Goal: Information Seeking & Learning: Compare options

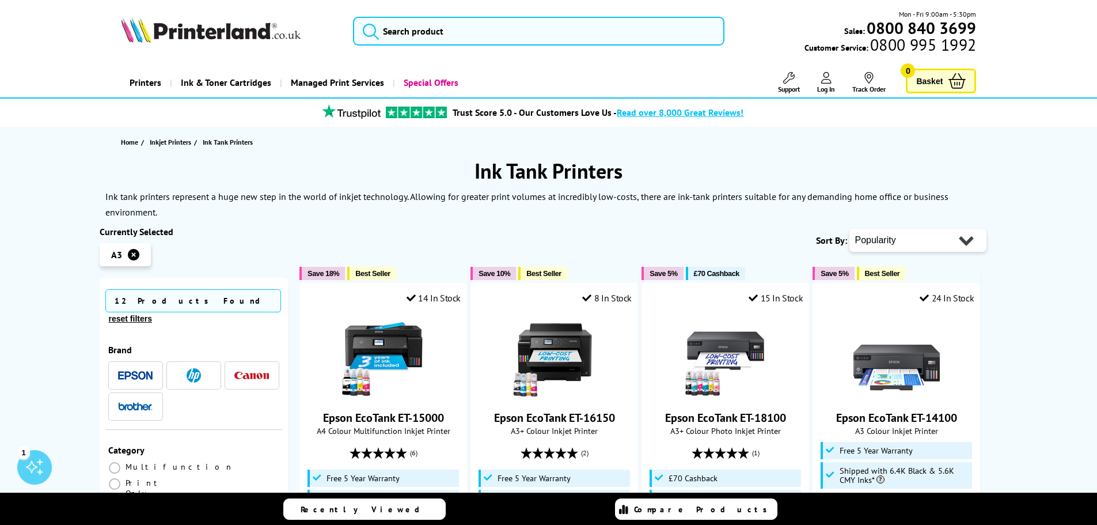
click at [248, 371] on img "button" at bounding box center [251, 374] width 35 height 7
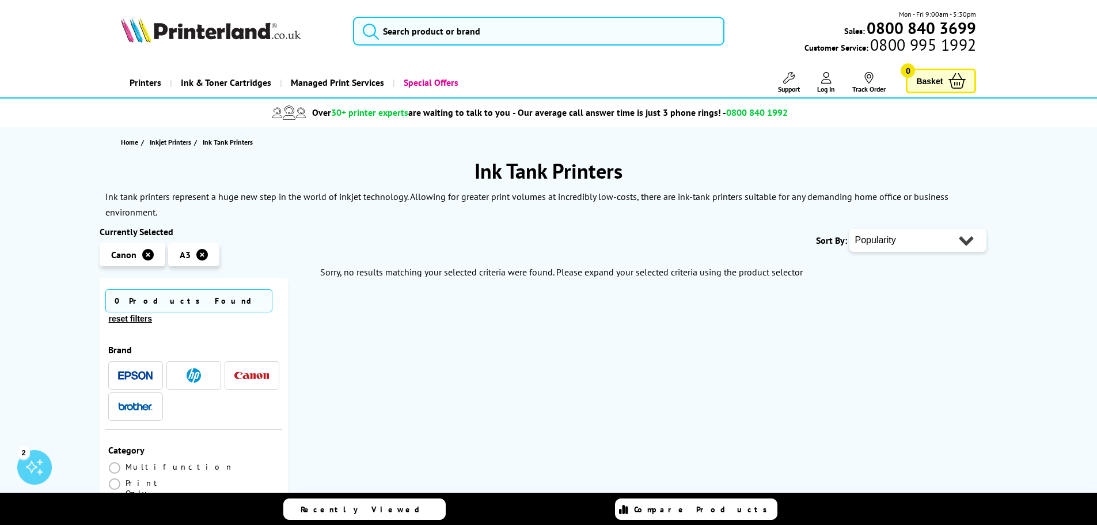
click at [194, 368] on img "button" at bounding box center [194, 375] width 14 height 14
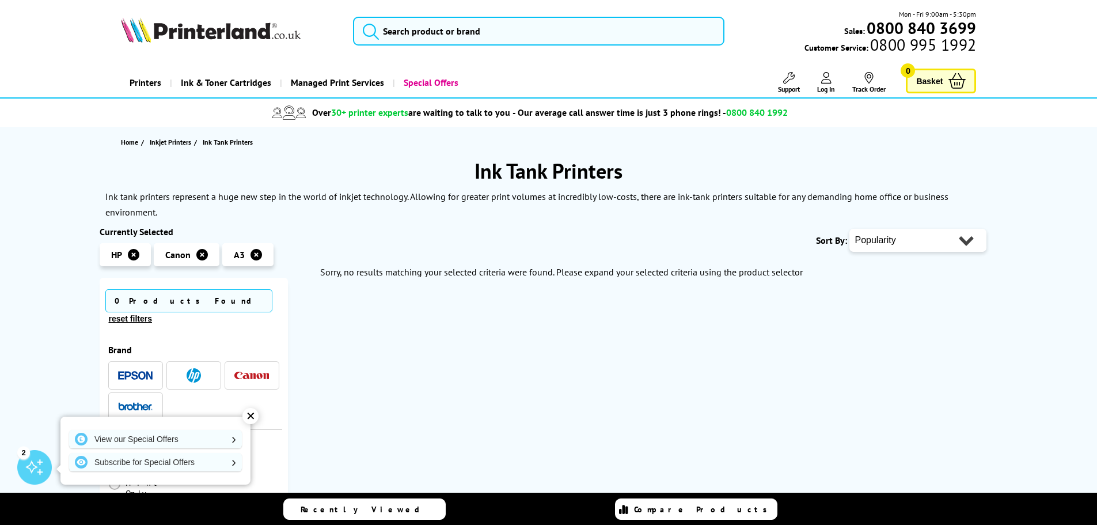
click at [145, 371] on img "button" at bounding box center [135, 375] width 35 height 9
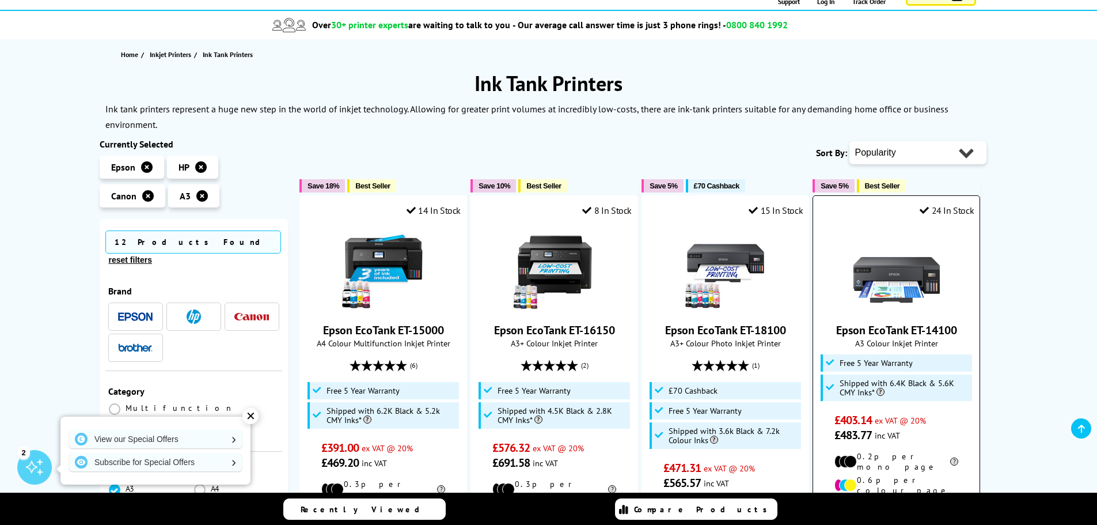
scroll to position [115, 0]
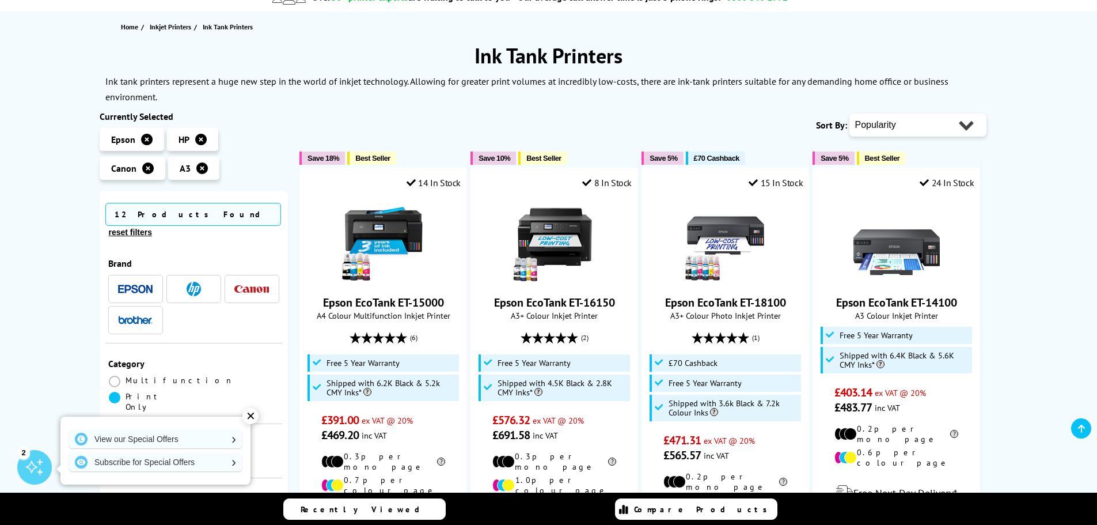
click at [120, 392] on span at bounding box center [115, 398] width 12 height 12
click at [126, 393] on Only "radio" at bounding box center [126, 393] width 0 height 0
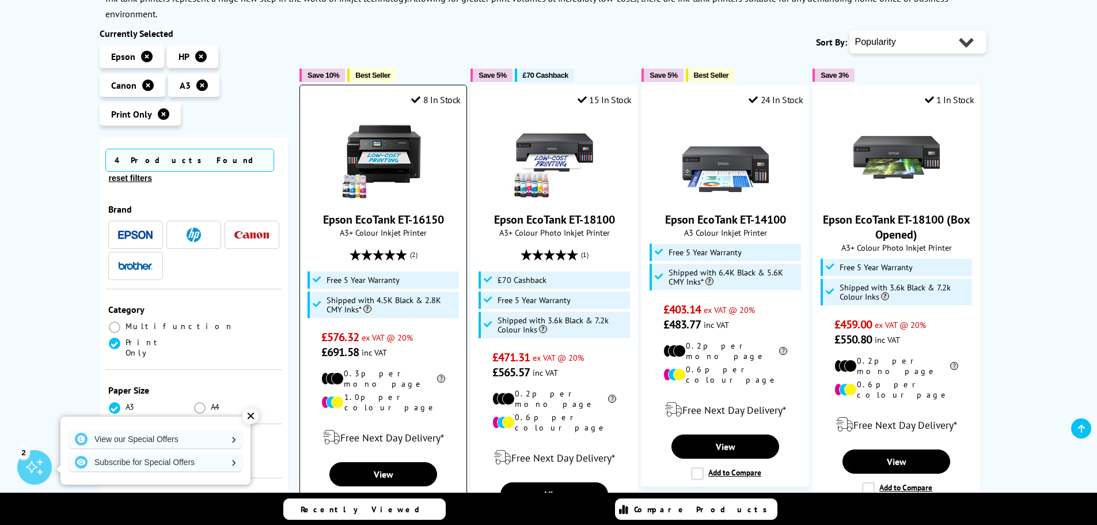
scroll to position [173, 0]
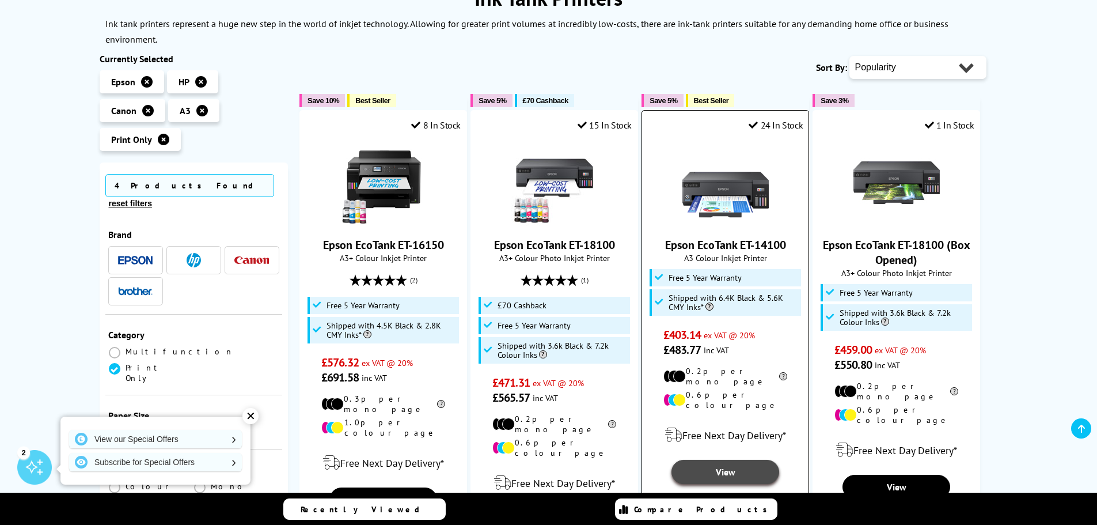
click at [733, 460] on link "View" at bounding box center [724, 471] width 107 height 24
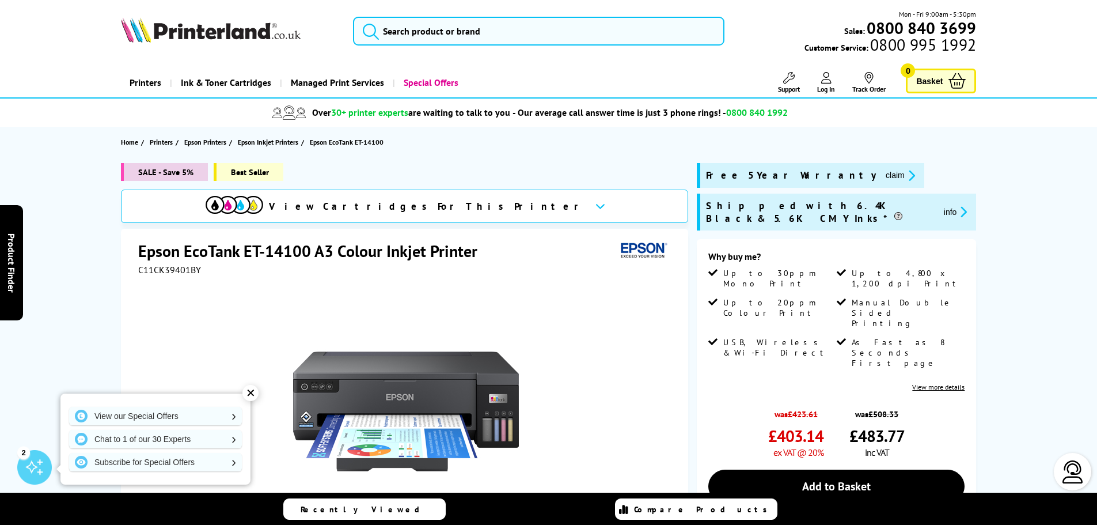
scroll to position [58, 0]
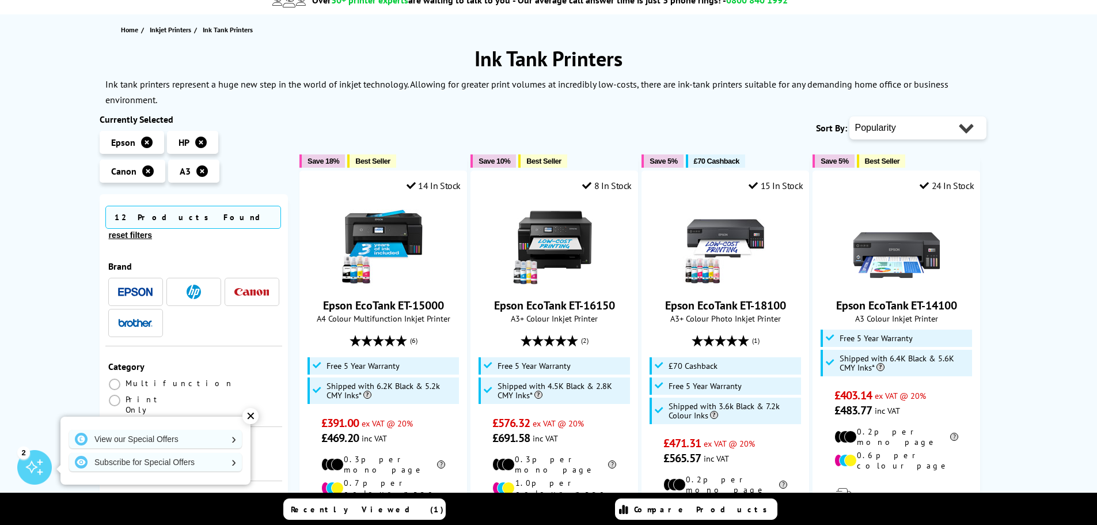
scroll to position [115, 0]
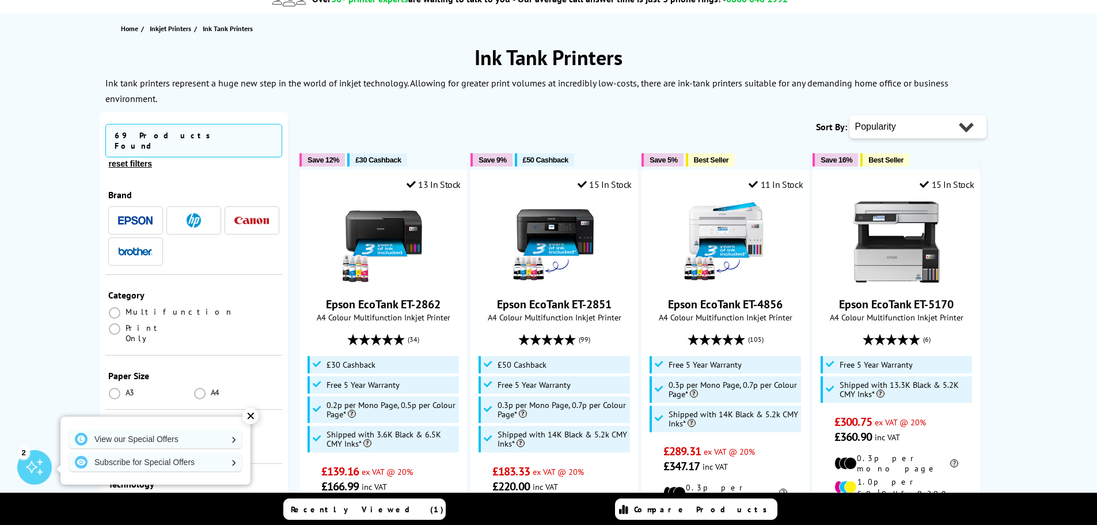
scroll to position [115, 0]
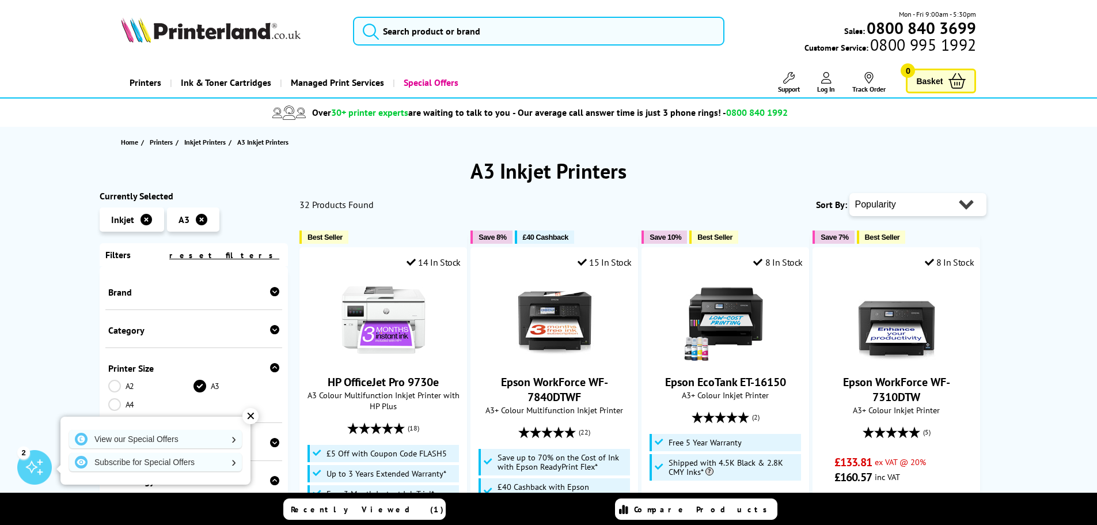
click at [249, 418] on div "✕" at bounding box center [250, 416] width 16 height 16
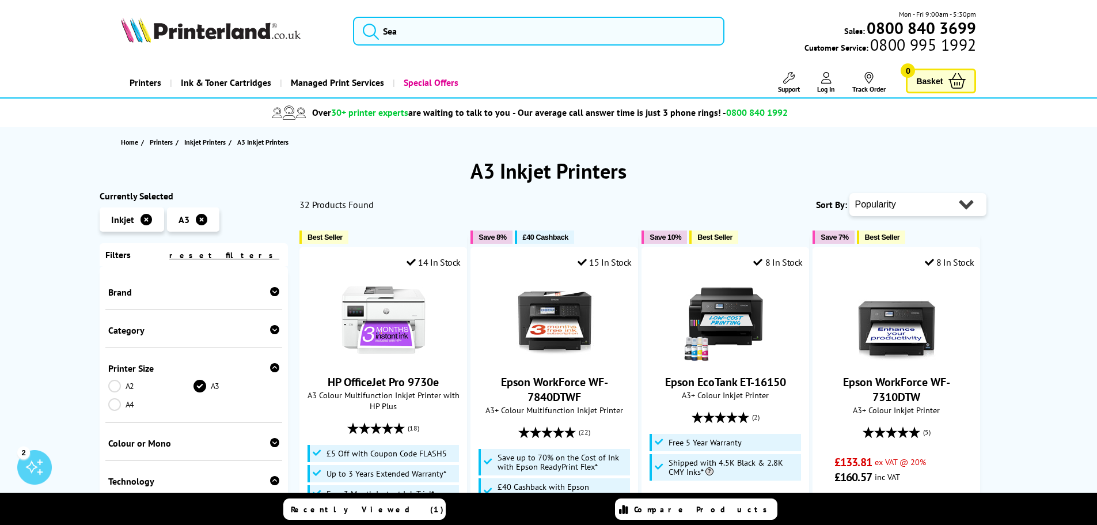
click at [144, 221] on icon at bounding box center [146, 220] width 12 height 12
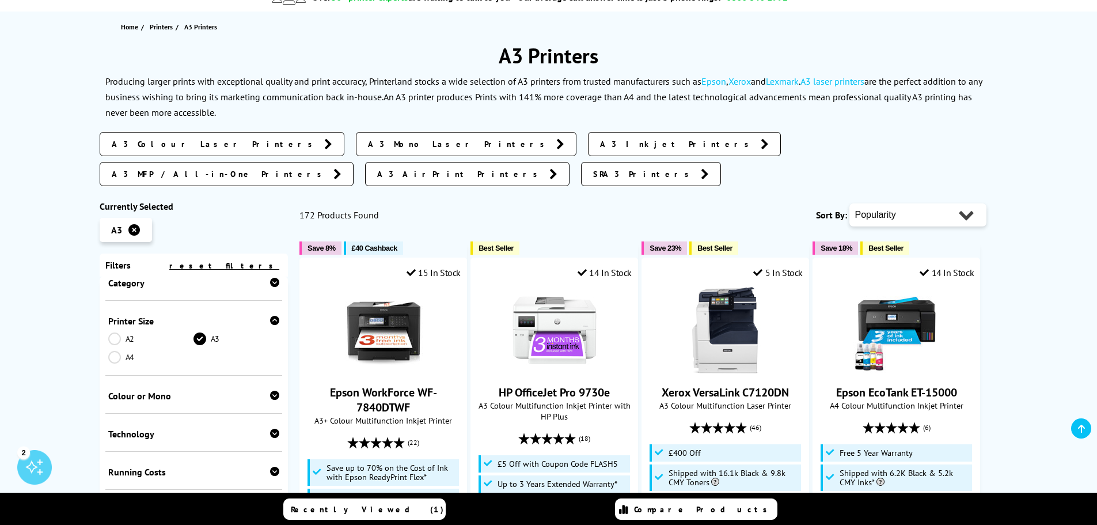
scroll to position [115, 0]
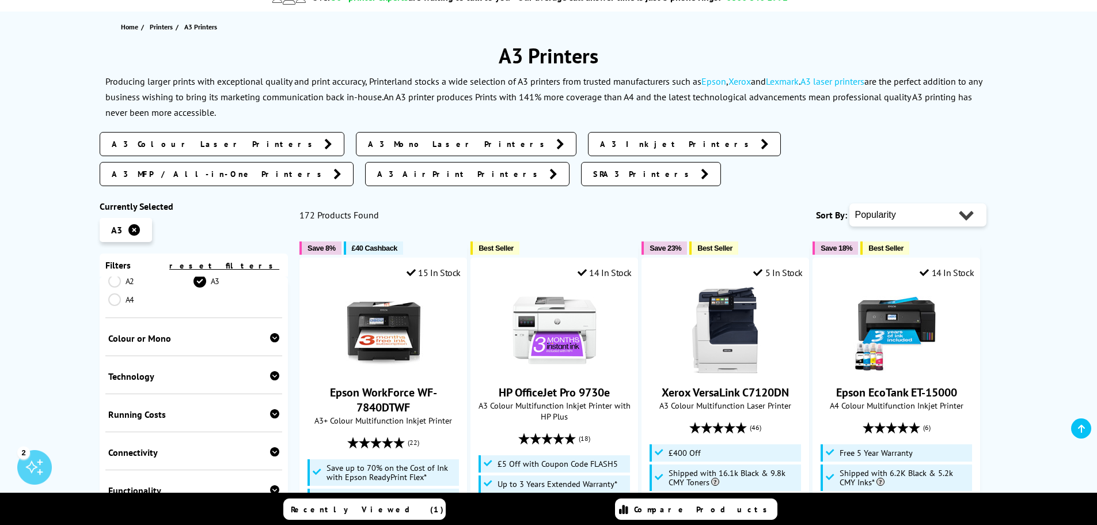
click at [270, 333] on icon at bounding box center [274, 337] width 9 height 9
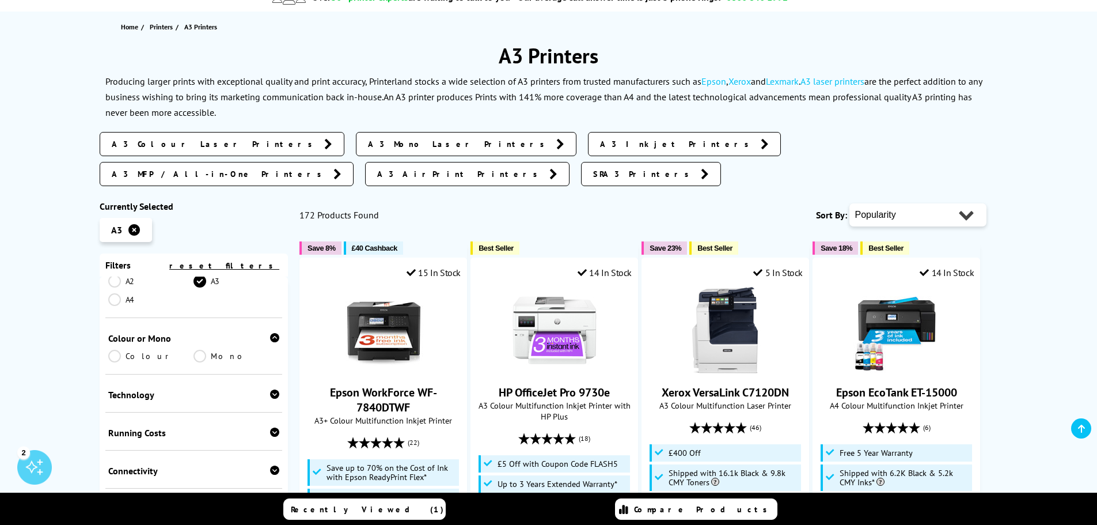
click at [113, 349] on link "Colour" at bounding box center [151, 355] width 86 height 13
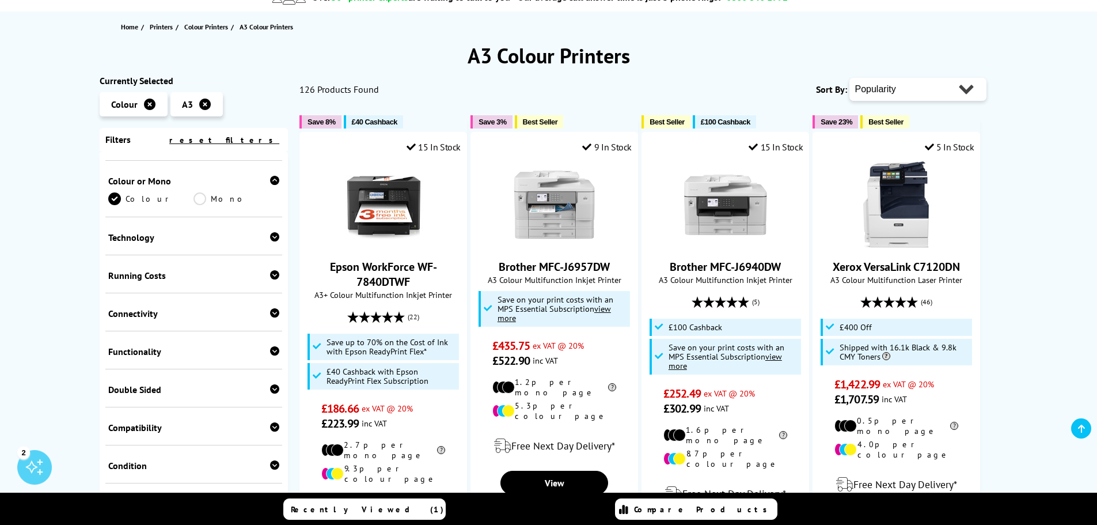
scroll to position [173, 0]
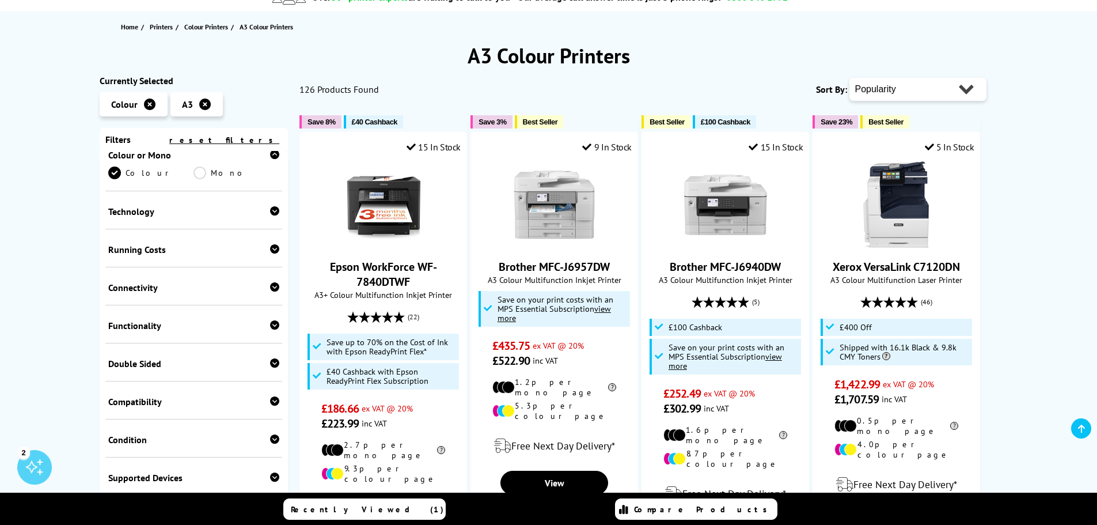
click at [270, 251] on icon at bounding box center [274, 248] width 9 height 9
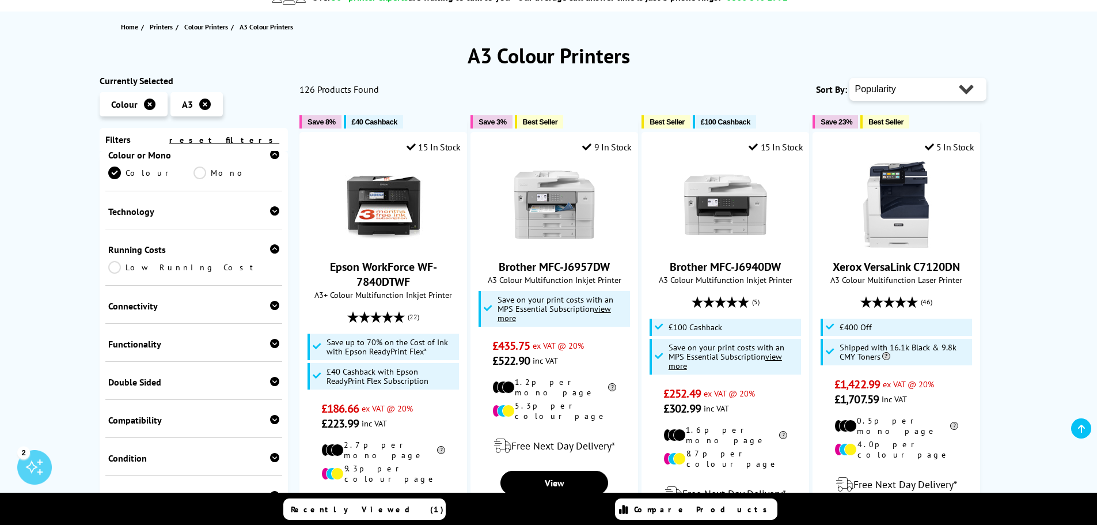
click at [113, 269] on link "Low Running Cost" at bounding box center [194, 267] width 172 height 13
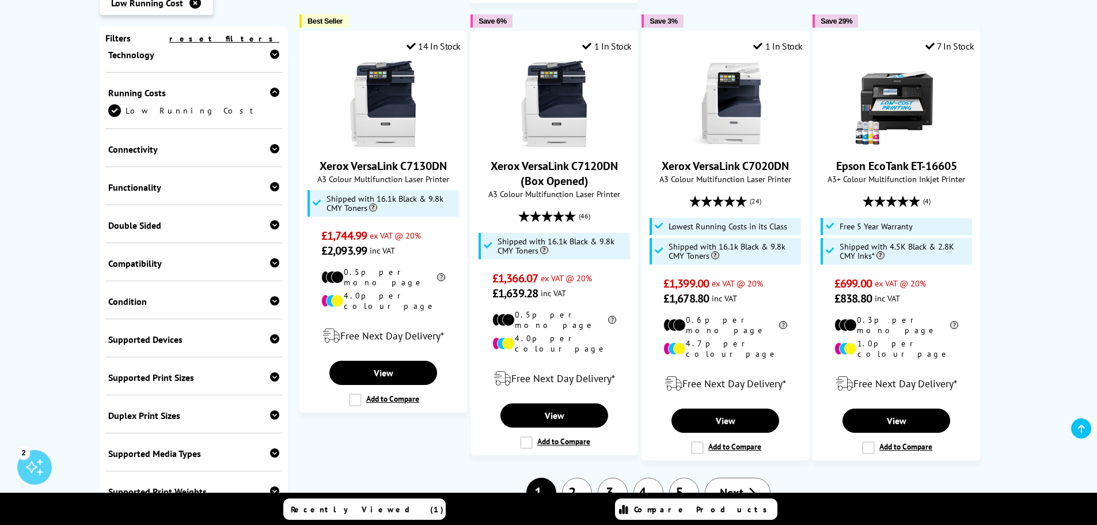
scroll to position [1152, 0]
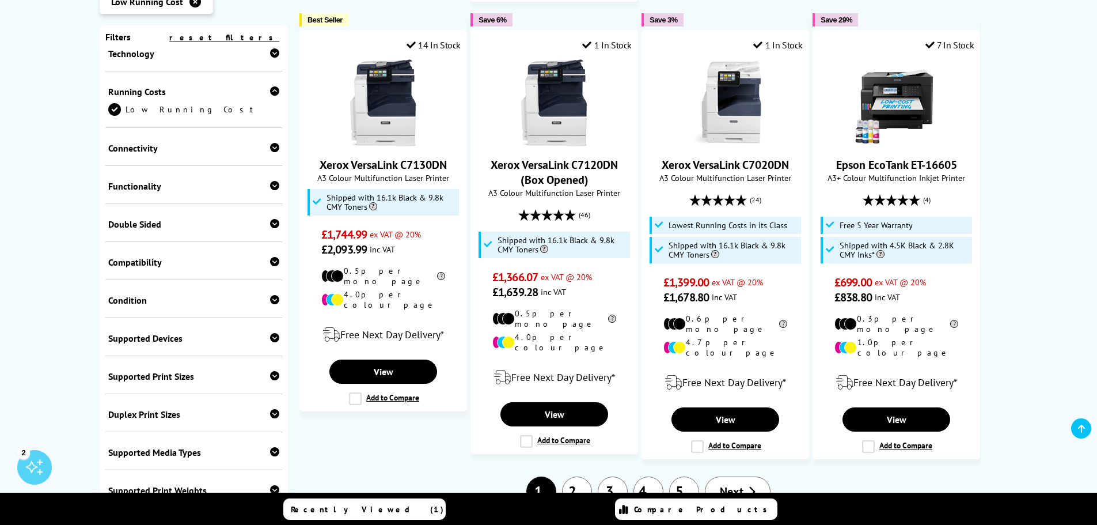
click at [270, 447] on icon at bounding box center [274, 451] width 9 height 9
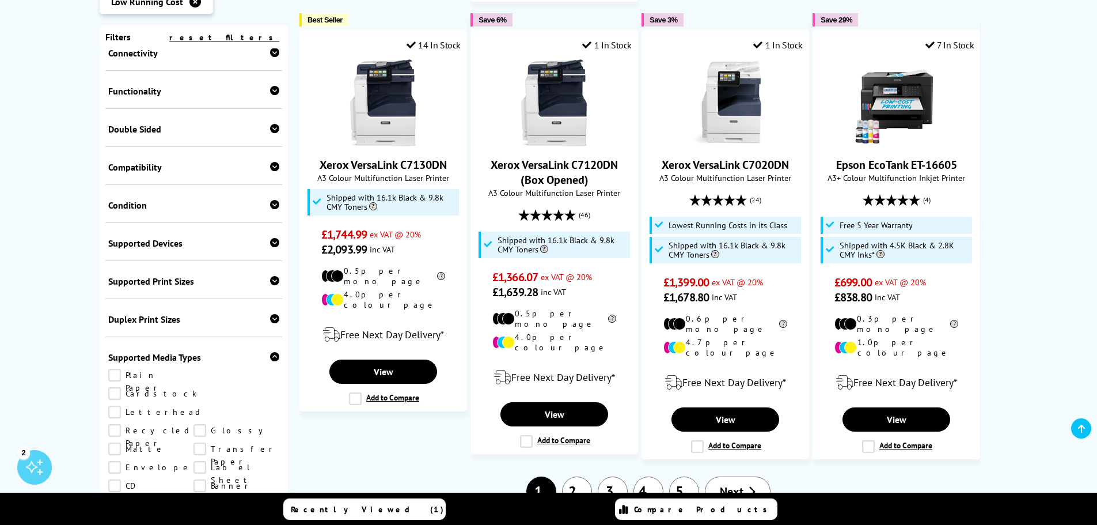
scroll to position [343, 0]
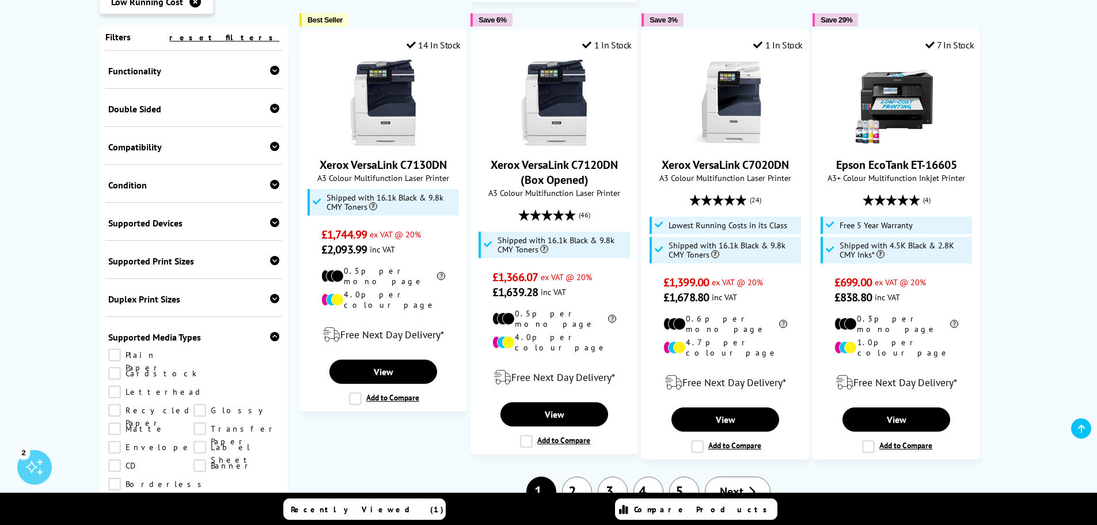
click at [117, 348] on link "Plain Paper" at bounding box center [151, 354] width 86 height 13
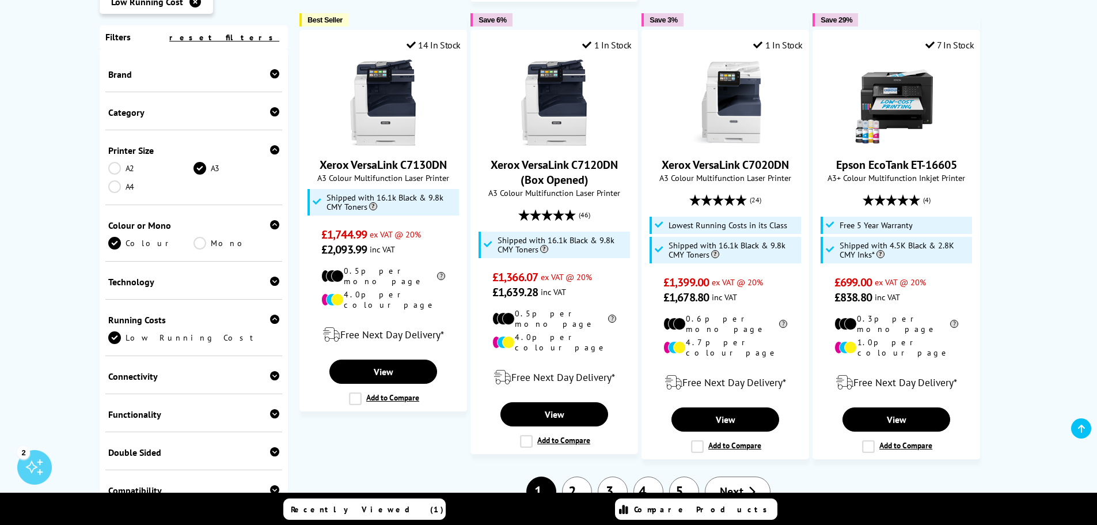
scroll to position [417, 0]
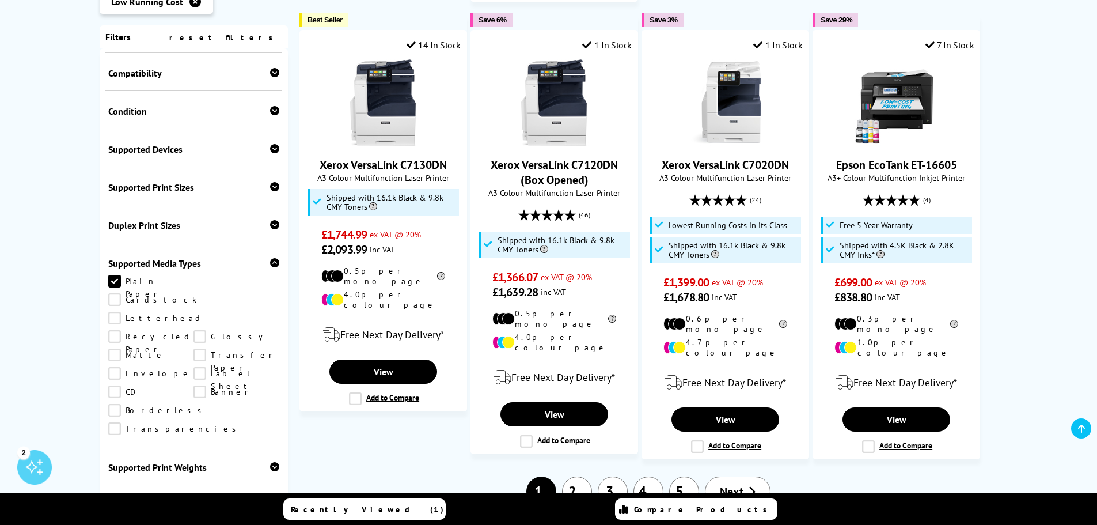
click at [193, 330] on link "Glossy" at bounding box center [236, 336] width 86 height 13
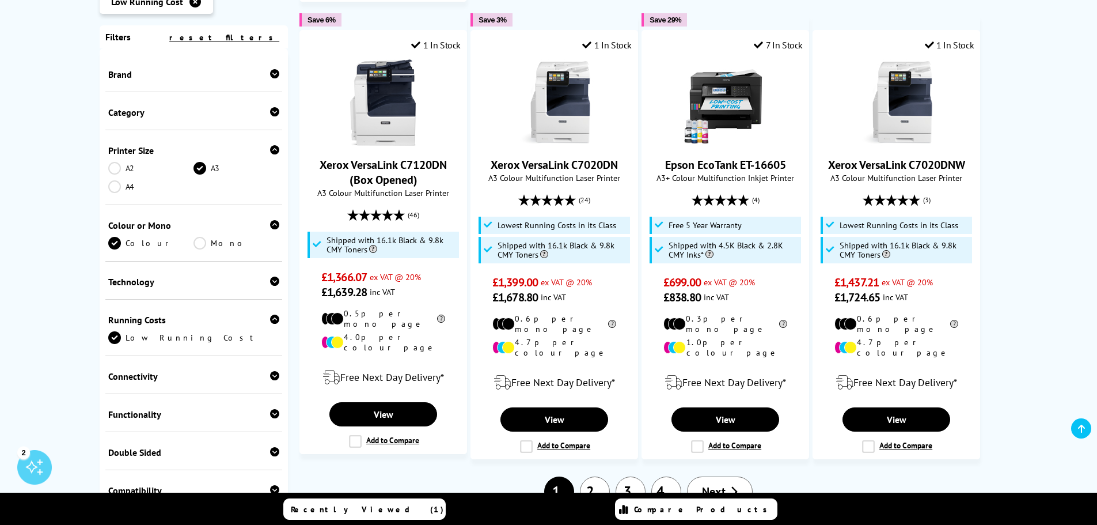
scroll to position [451, 0]
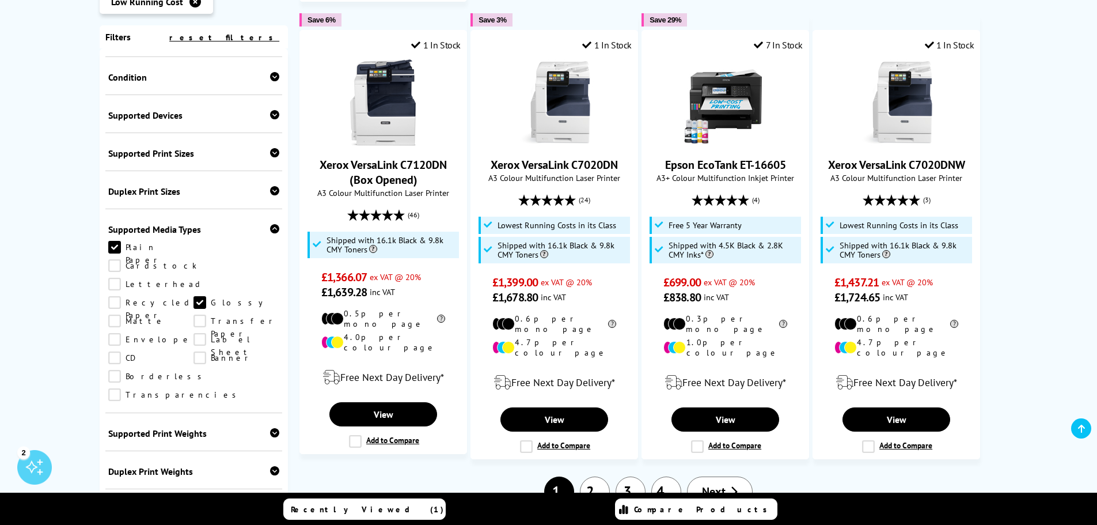
click at [194, 296] on link "Recycled Paper" at bounding box center [151, 302] width 86 height 13
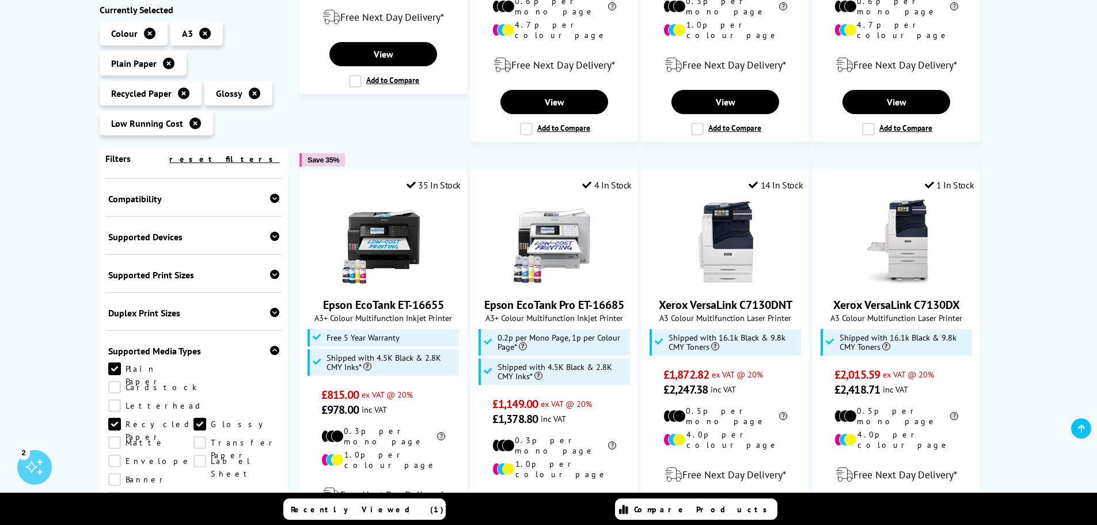
scroll to position [979, 0]
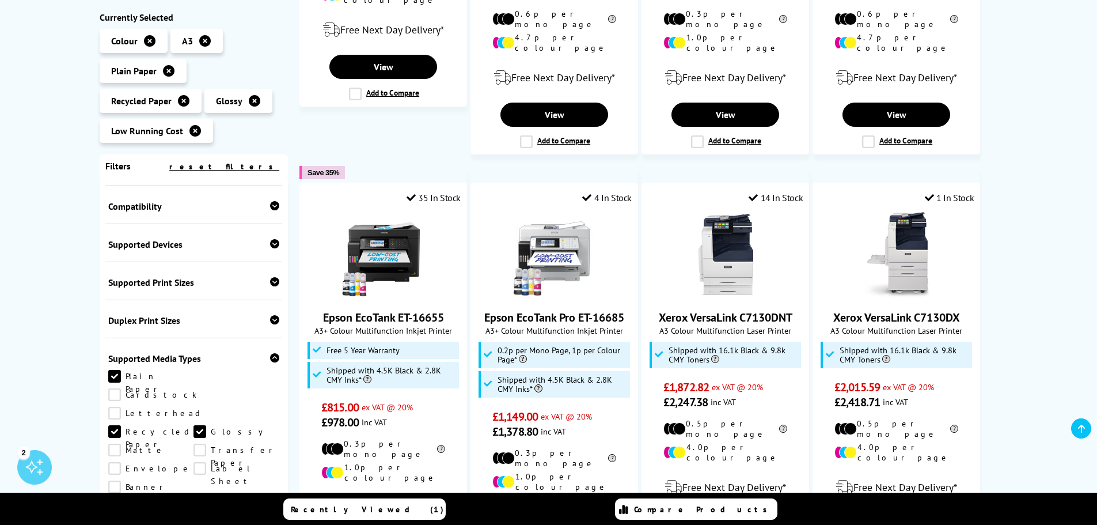
click at [270, 277] on icon at bounding box center [274, 281] width 9 height 9
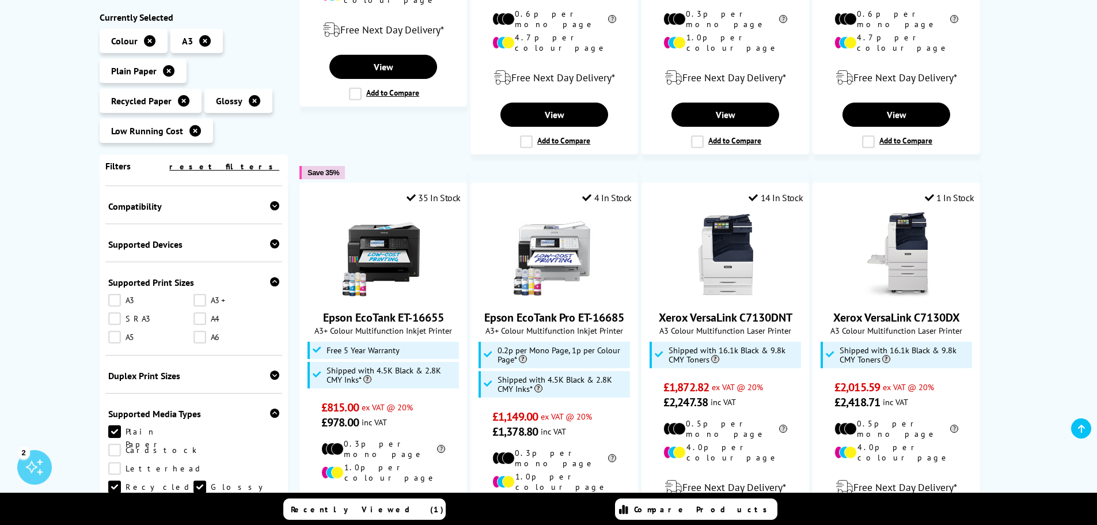
click at [199, 294] on link "A3+" at bounding box center [236, 300] width 86 height 13
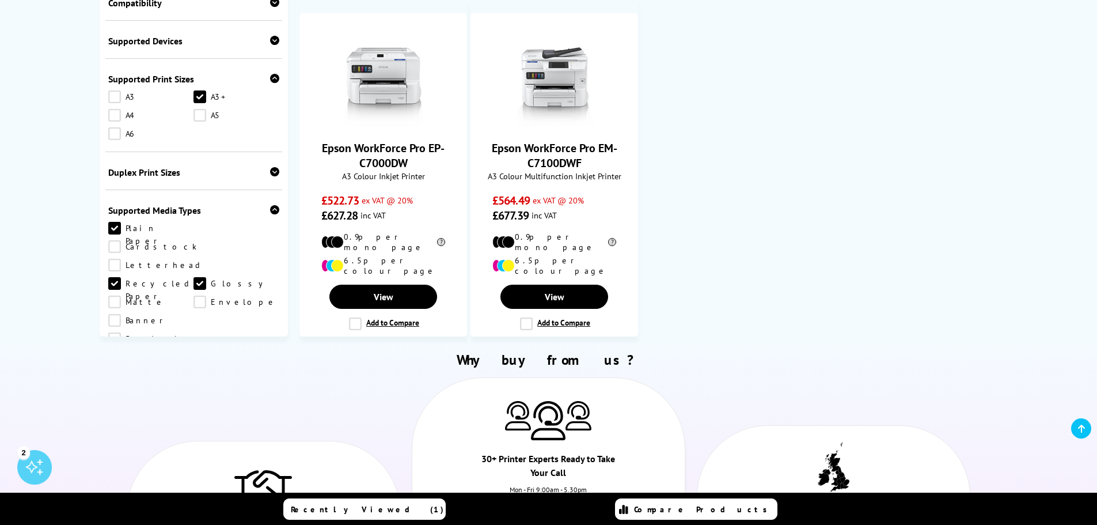
scroll to position [298, 0]
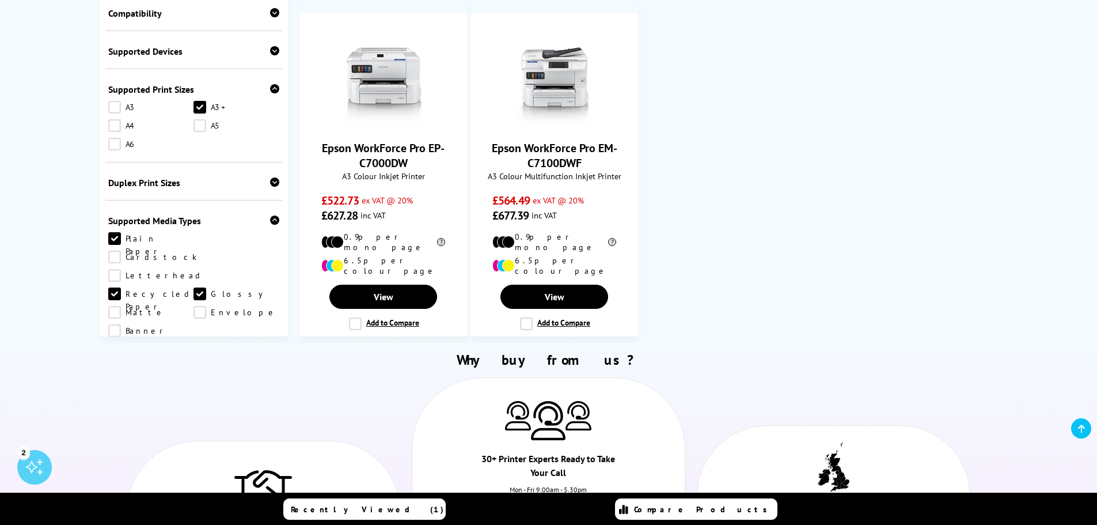
click at [119, 101] on link "A3" at bounding box center [151, 107] width 86 height 13
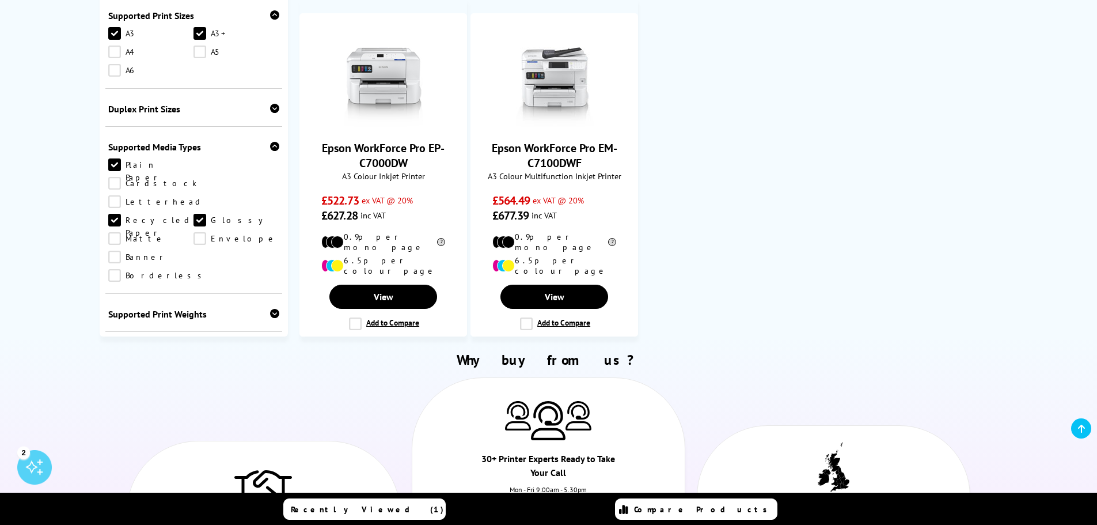
scroll to position [314, 0]
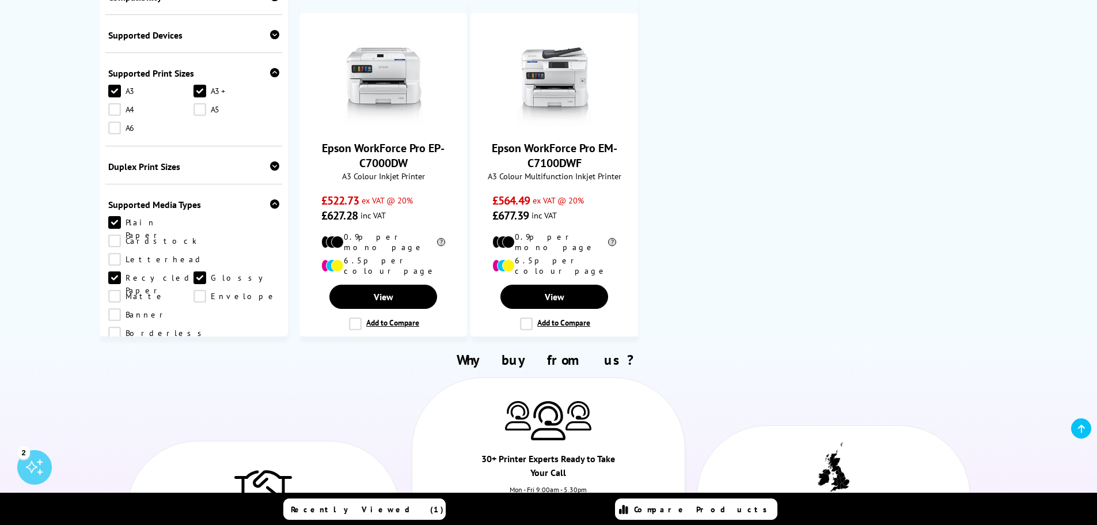
click at [196, 85] on link "A3+" at bounding box center [236, 91] width 86 height 13
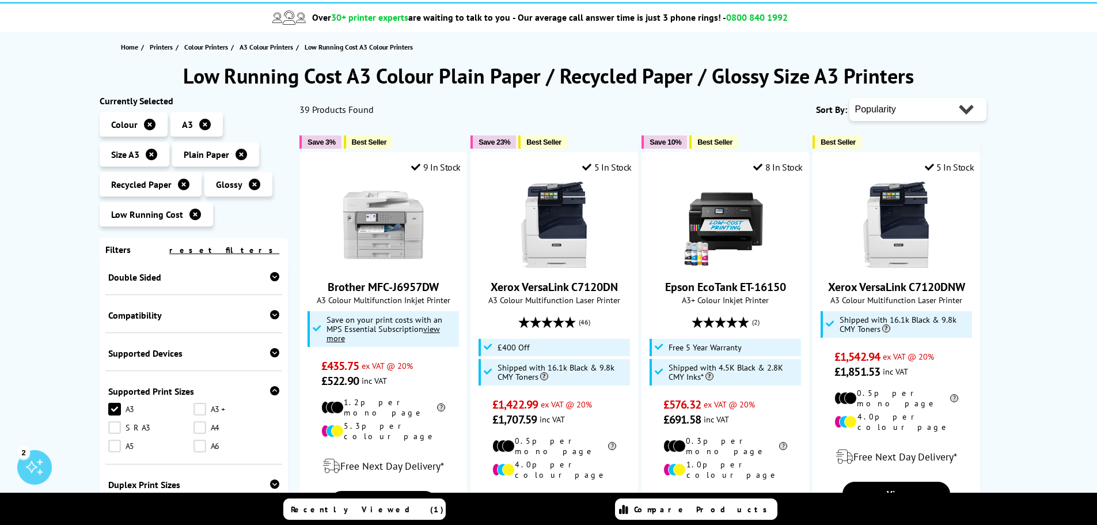
scroll to position [115, 0]
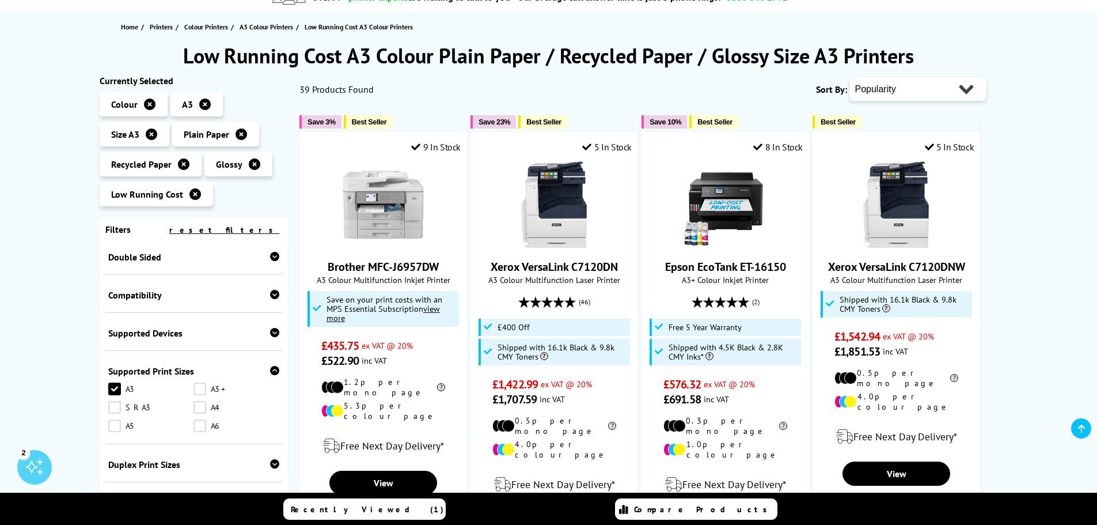
click at [152, 133] on icon at bounding box center [152, 134] width 12 height 12
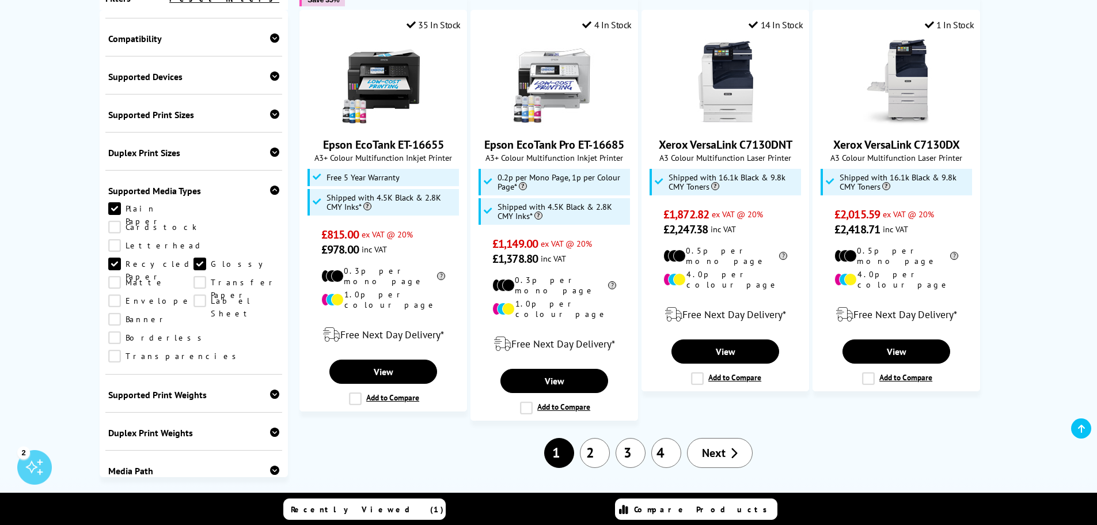
scroll to position [1209, 0]
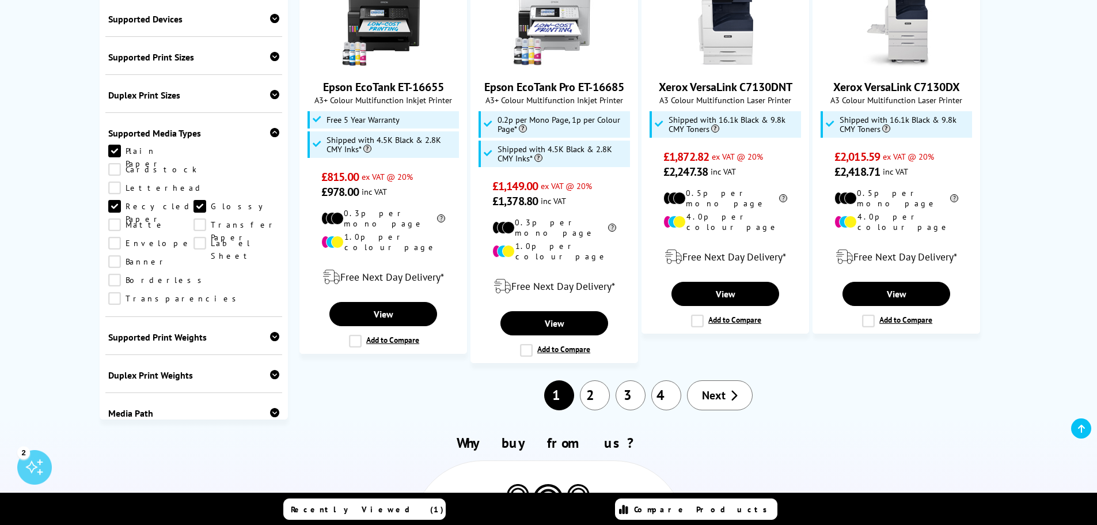
click at [594, 380] on link "2" at bounding box center [595, 395] width 30 height 30
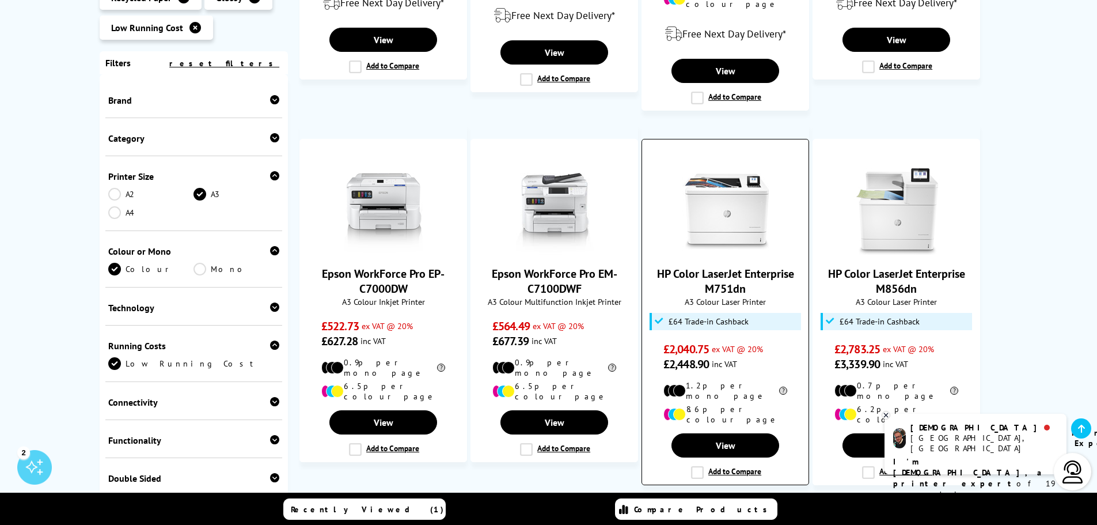
scroll to position [1036, 0]
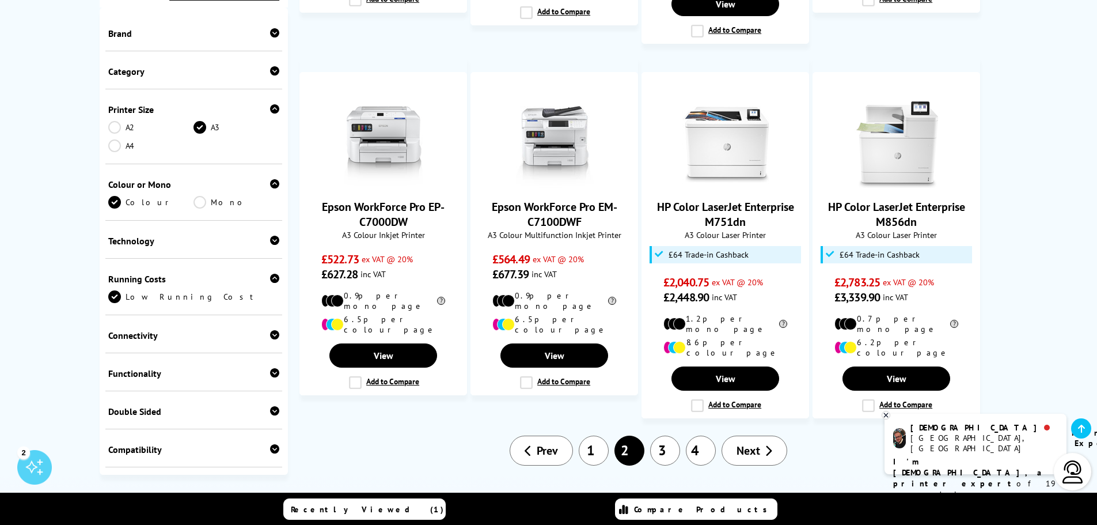
click at [670, 435] on link "3" at bounding box center [665, 450] width 30 height 30
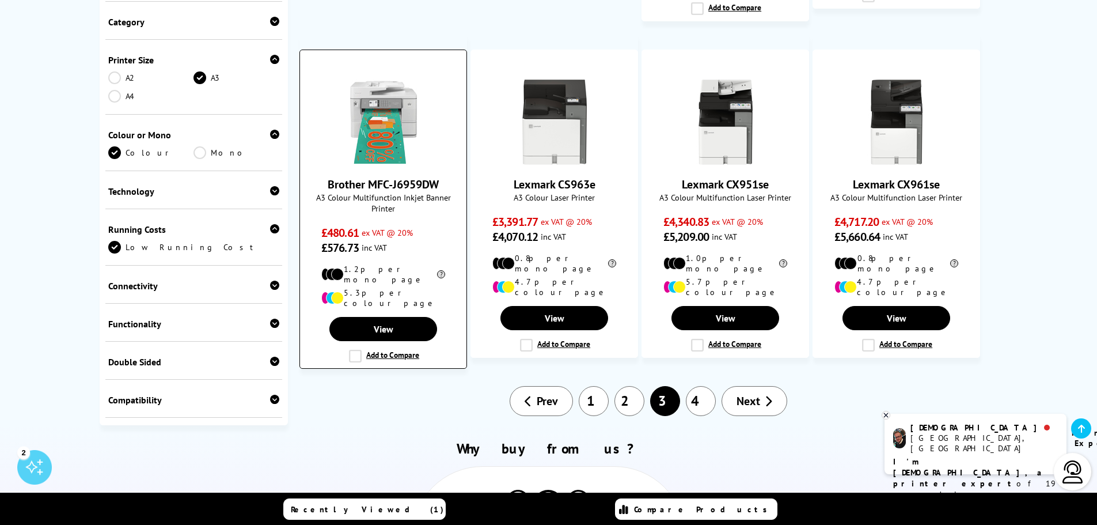
scroll to position [979, 0]
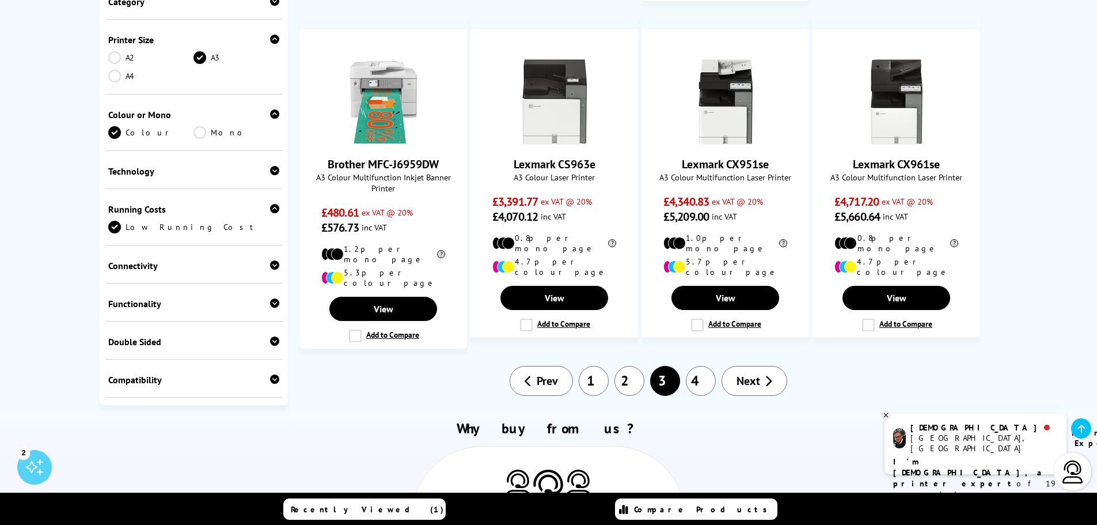
click at [596, 366] on link "1" at bounding box center [594, 381] width 30 height 30
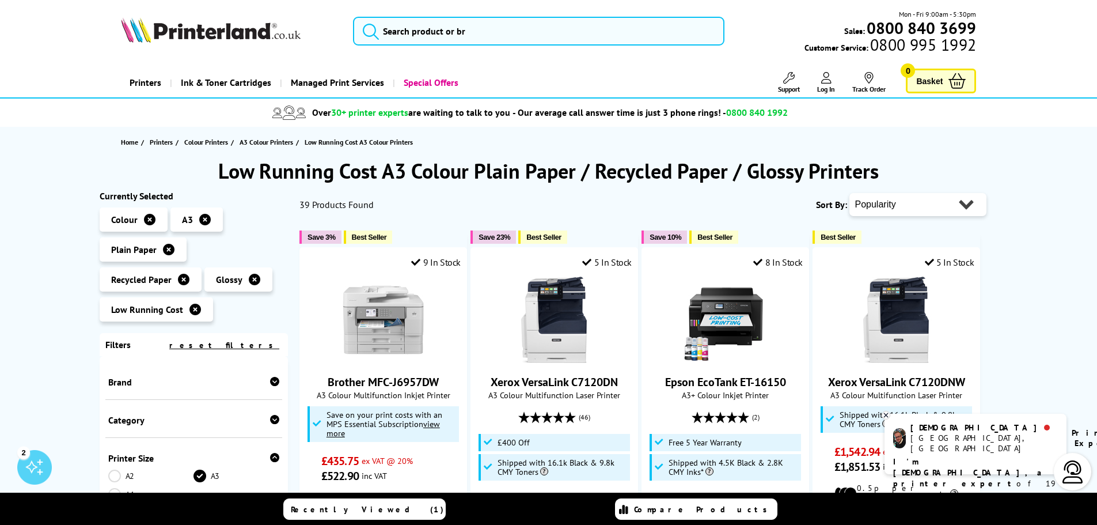
scroll to position [58, 0]
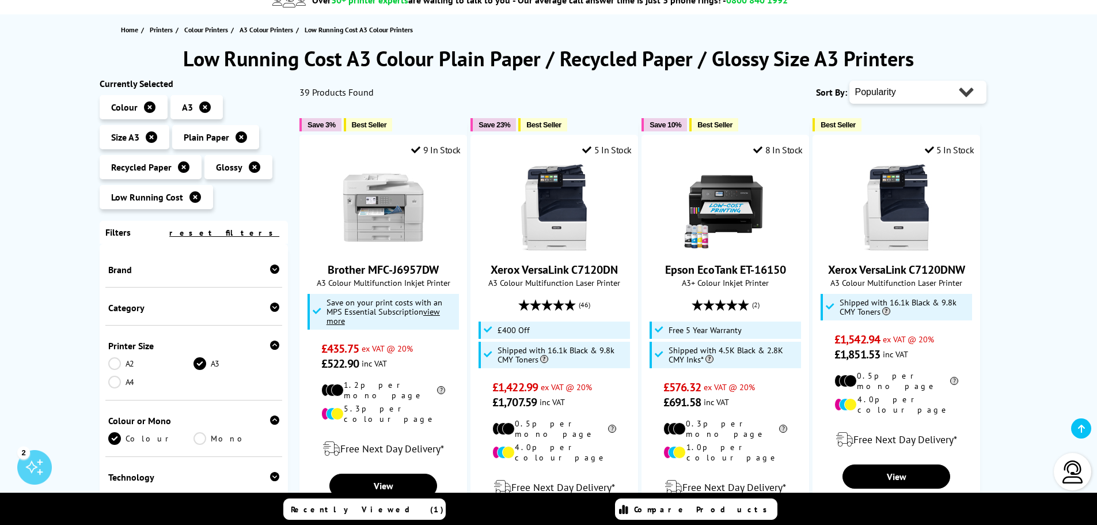
scroll to position [115, 0]
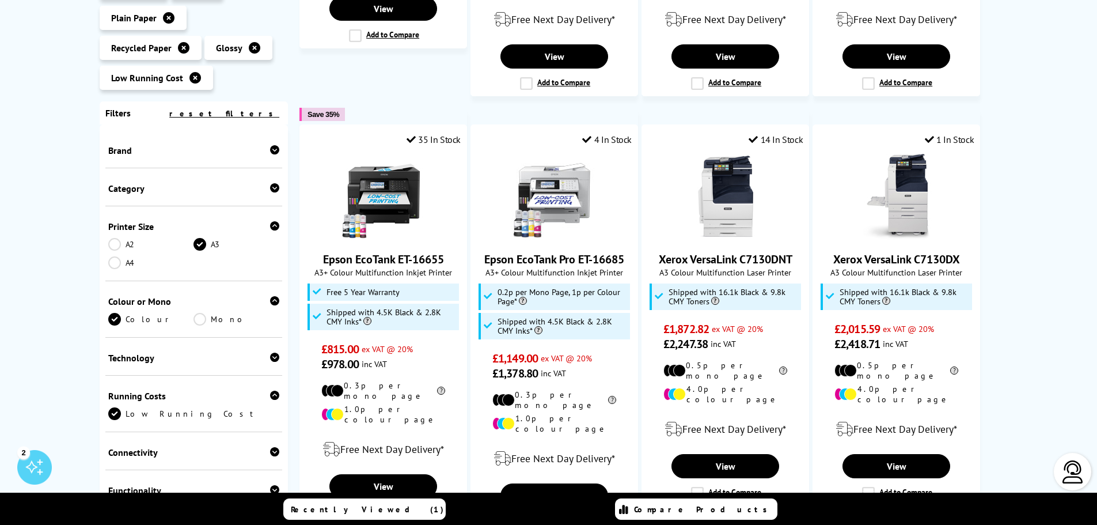
scroll to position [979, 0]
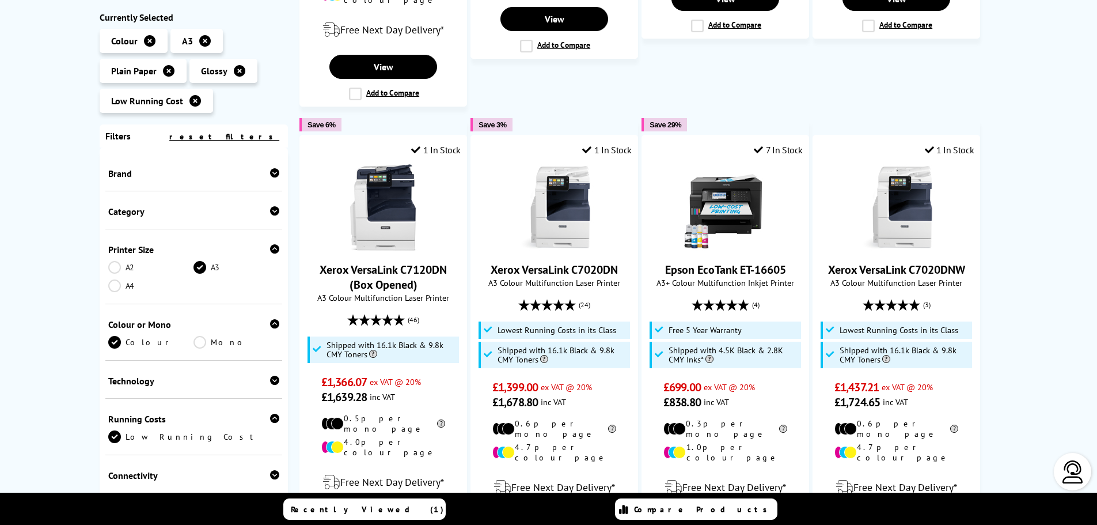
scroll to position [979, 0]
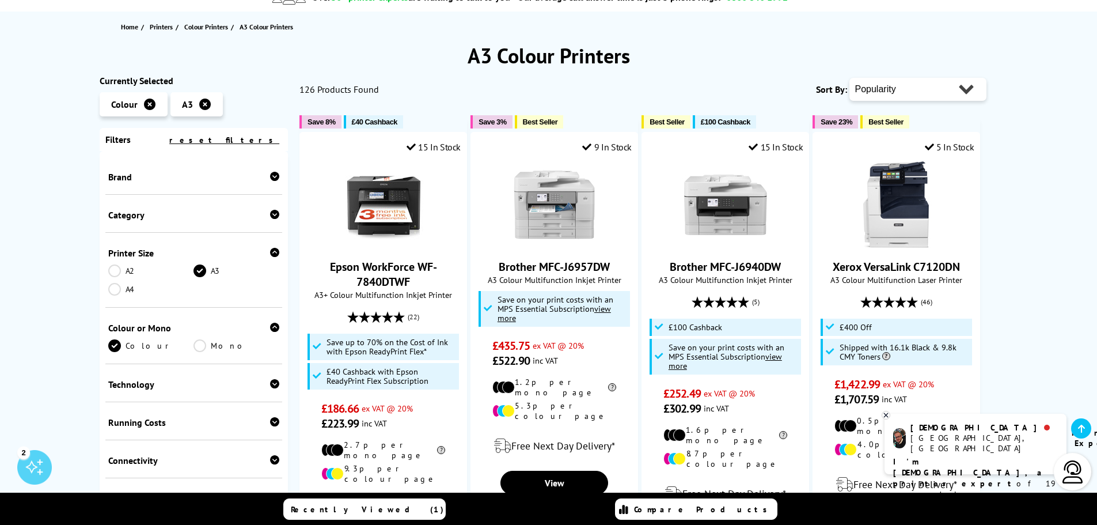
scroll to position [173, 0]
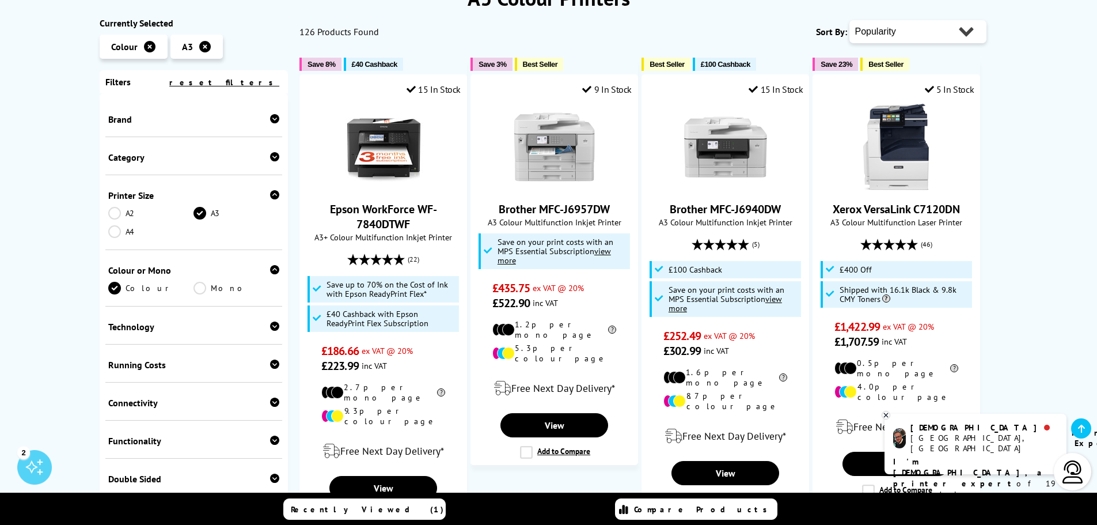
click at [270, 363] on icon at bounding box center [274, 363] width 9 height 9
click at [119, 385] on link "Low Running Cost" at bounding box center [194, 382] width 172 height 13
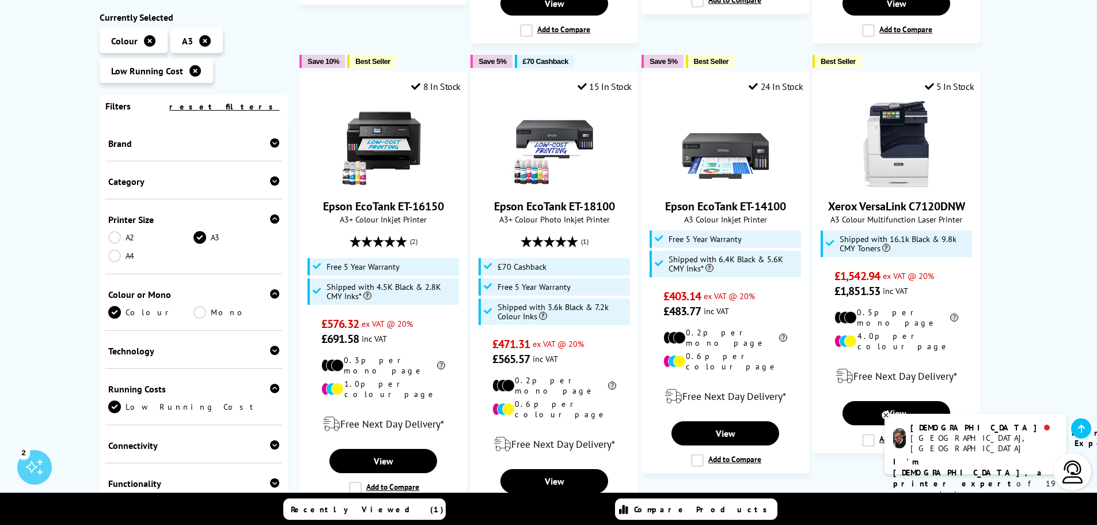
scroll to position [633, 0]
click at [697, 453] on label "Add to Compare" at bounding box center [726, 459] width 70 height 13
click at [0, 0] on input "Add to Compare" at bounding box center [0, 0] width 0 height 0
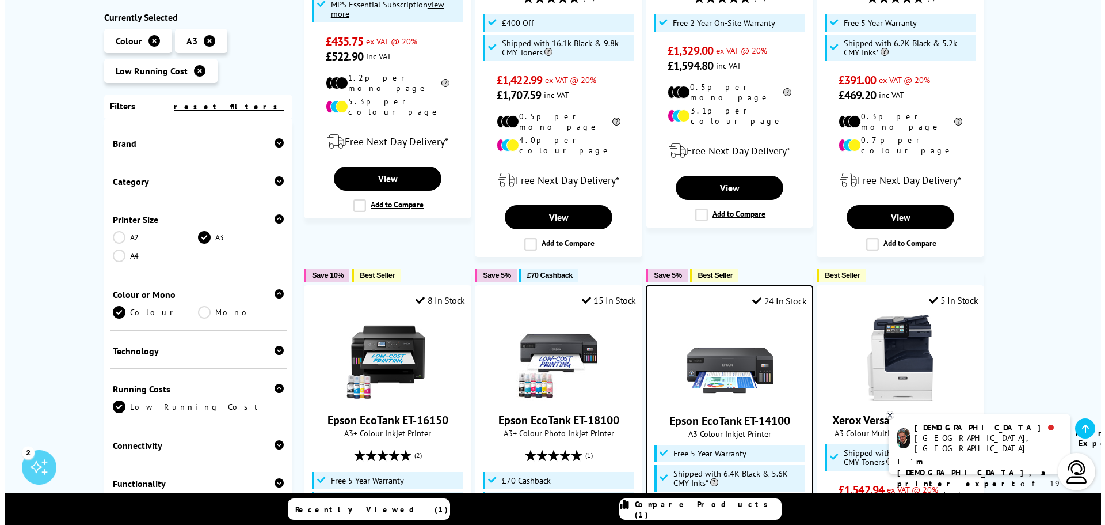
scroll to position [345, 0]
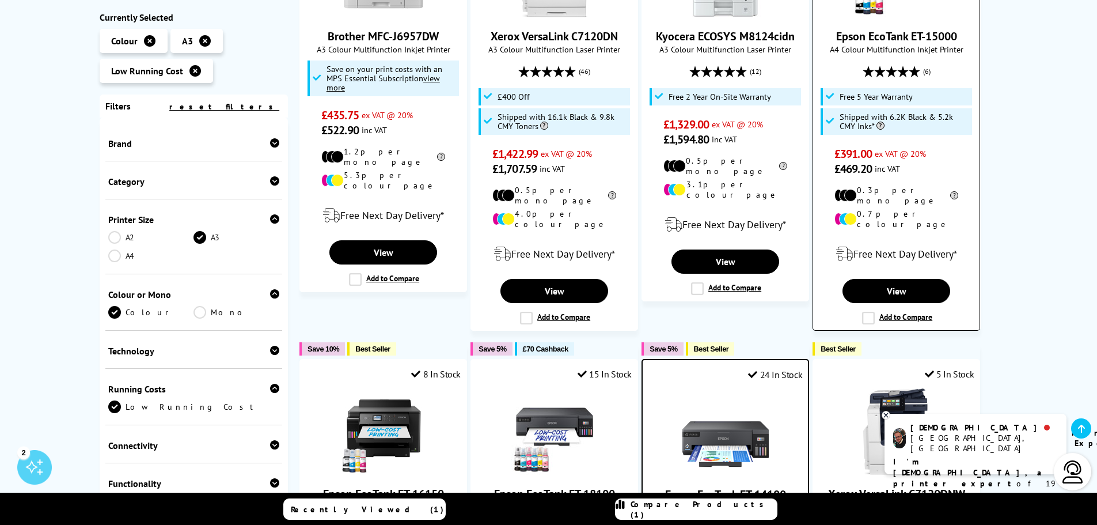
click at [865, 311] on label "Add to Compare" at bounding box center [897, 317] width 70 height 13
click at [0, 0] on input "Add to Compare" at bounding box center [0, 0] width 0 height 0
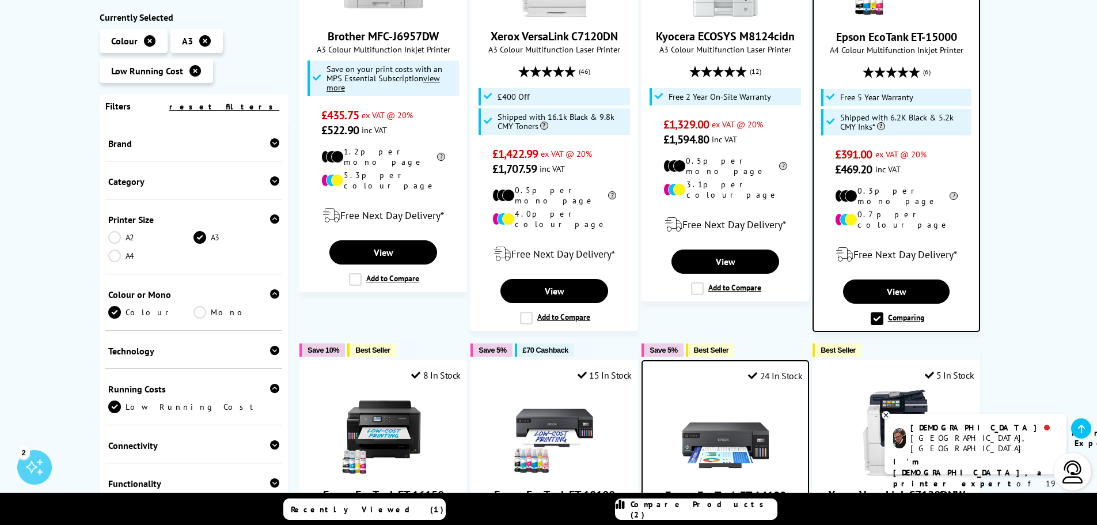
click at [682, 508] on span "Compare Products (2)" at bounding box center [703, 509] width 146 height 21
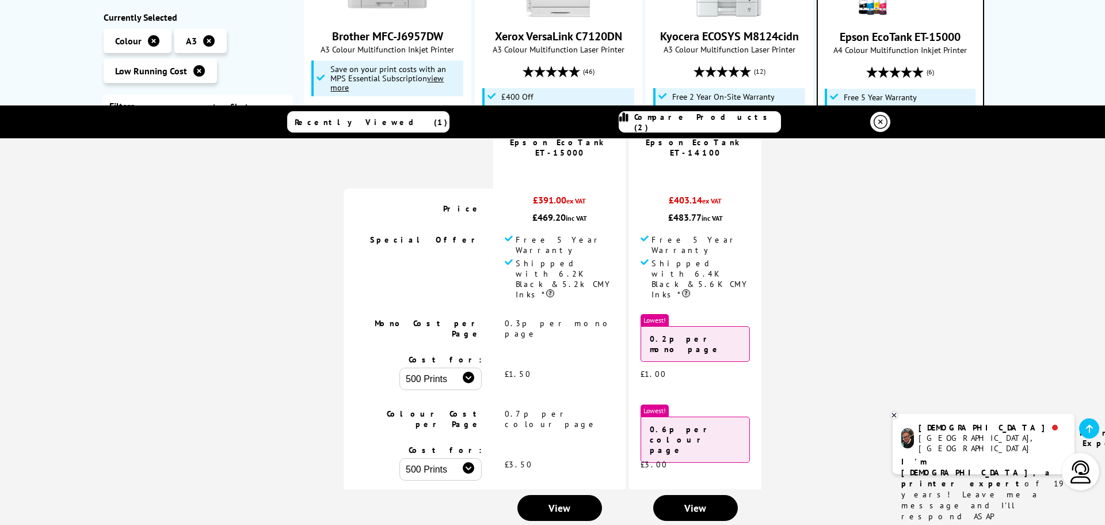
scroll to position [115, 0]
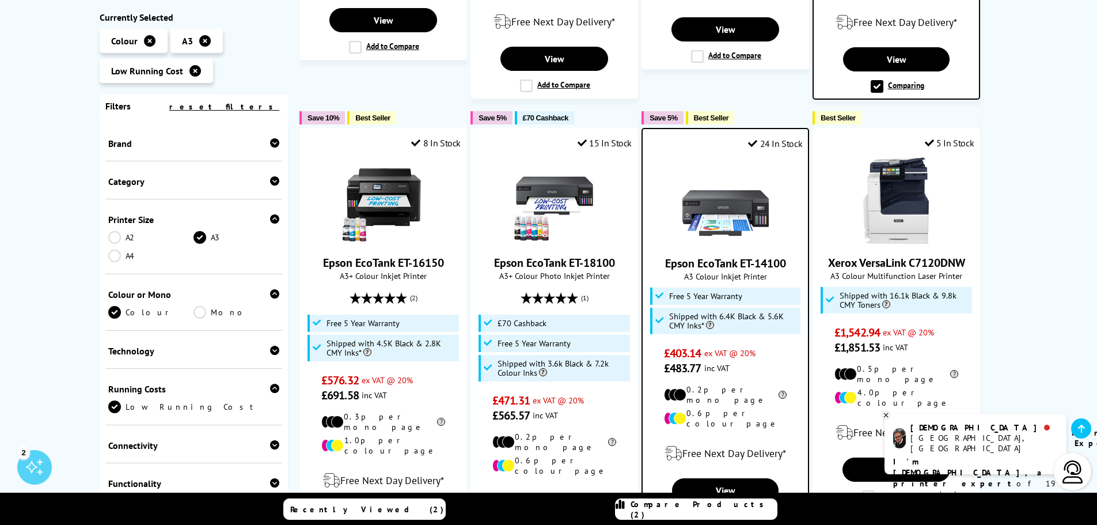
scroll to position [576, 0]
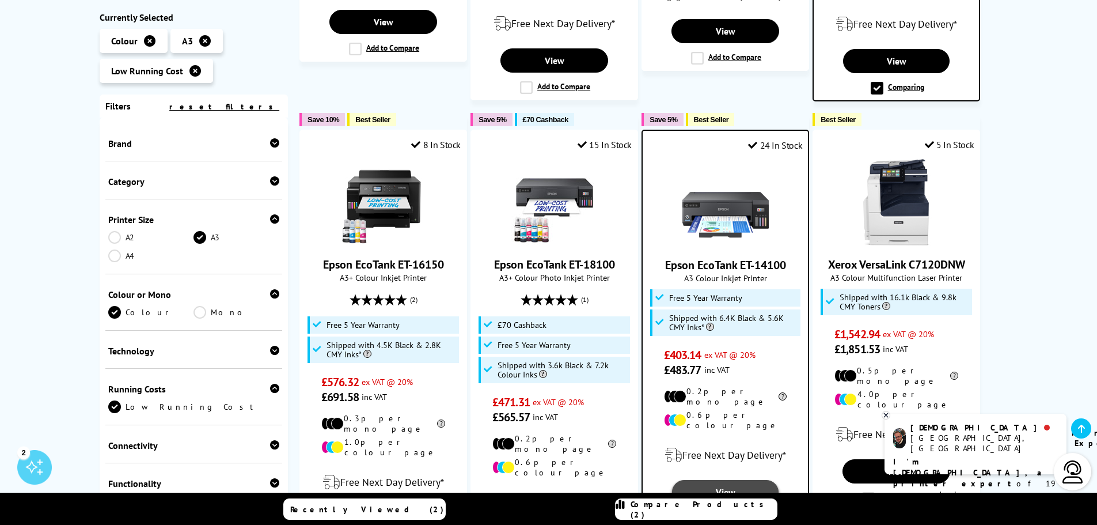
click at [740, 480] on link "View" at bounding box center [725, 492] width 107 height 24
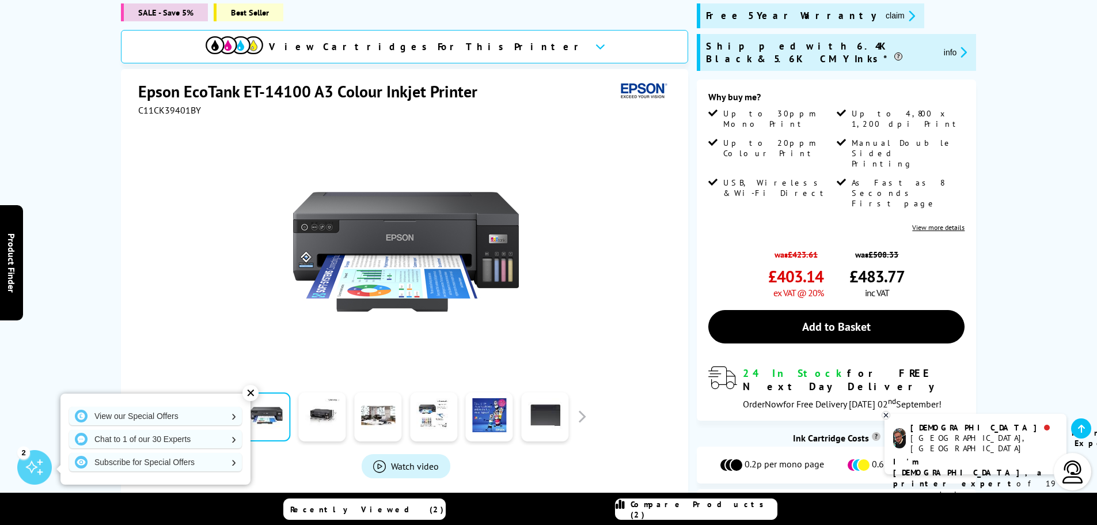
scroll to position [173, 0]
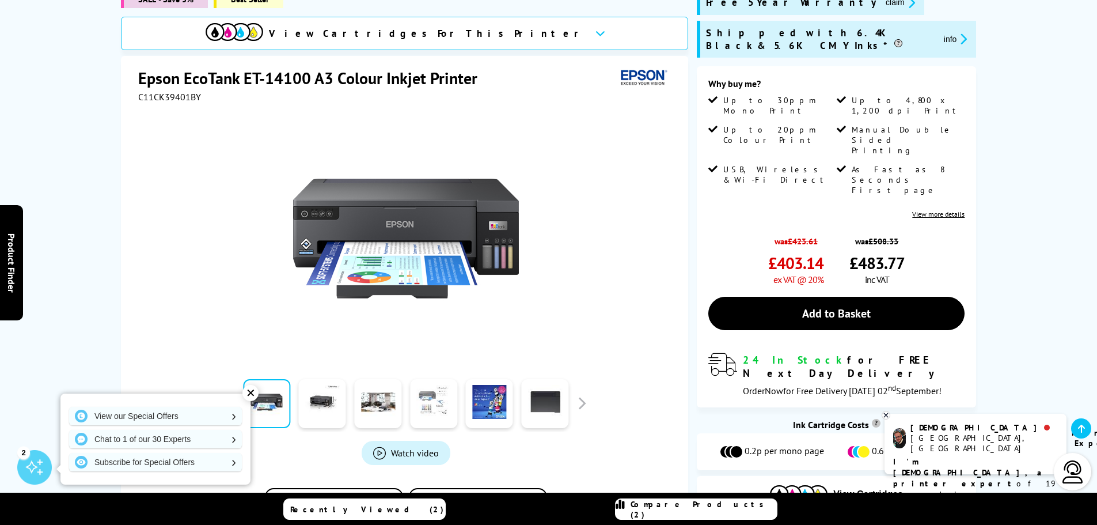
click at [443, 415] on link at bounding box center [433, 403] width 47 height 49
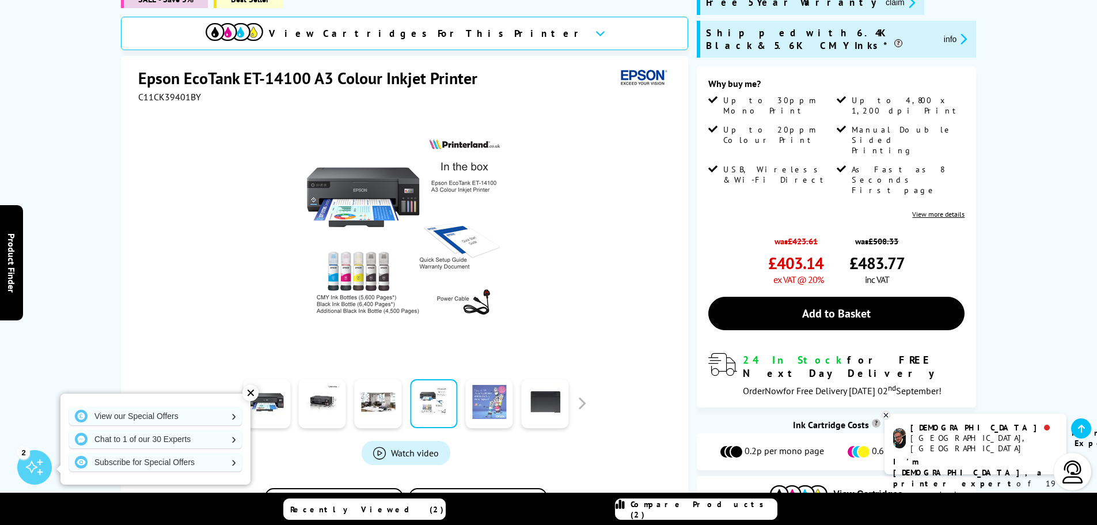
click at [491, 408] on link at bounding box center [489, 403] width 47 height 49
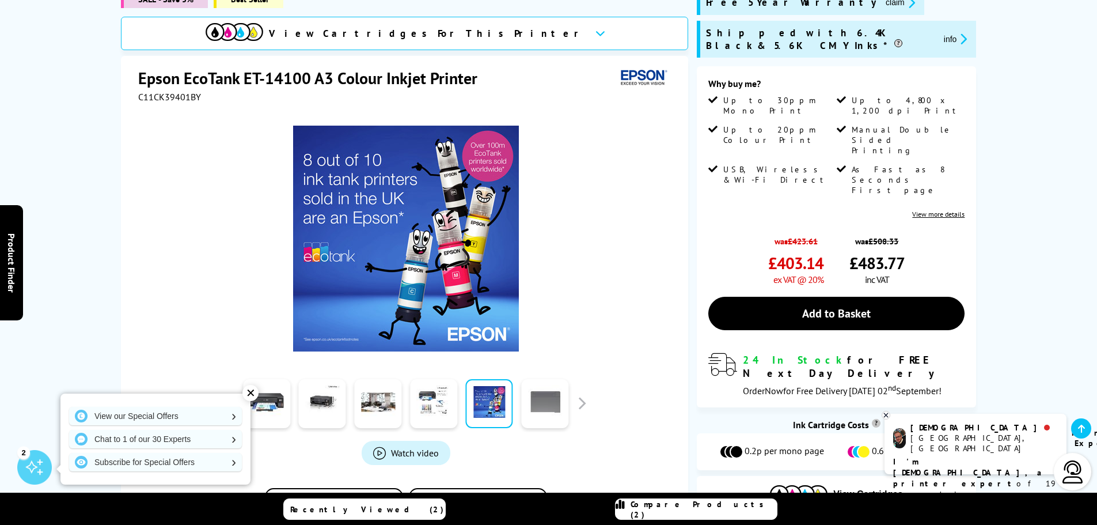
click at [552, 415] on link at bounding box center [544, 403] width 47 height 49
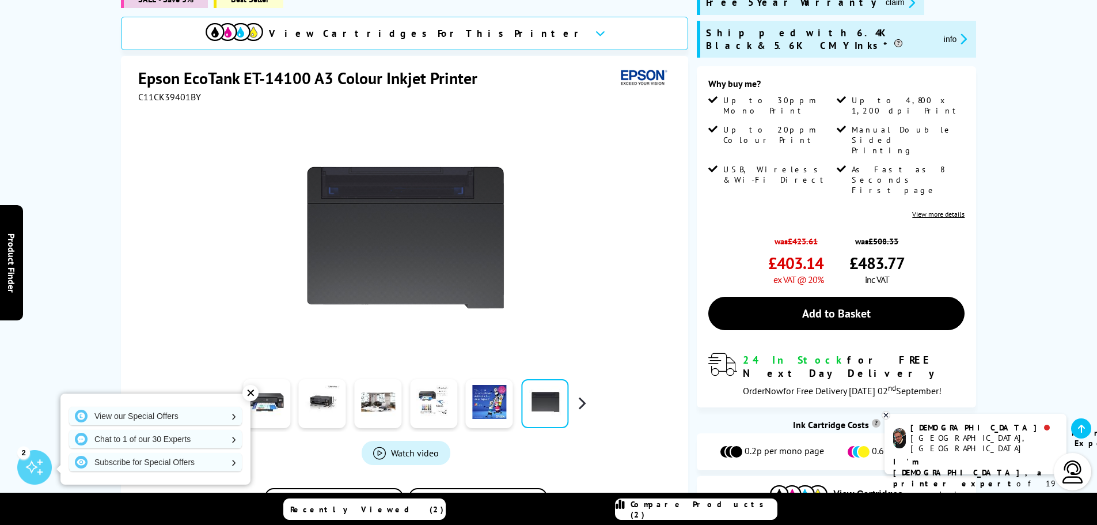
click at [578, 408] on button "button" at bounding box center [581, 402] width 17 height 17
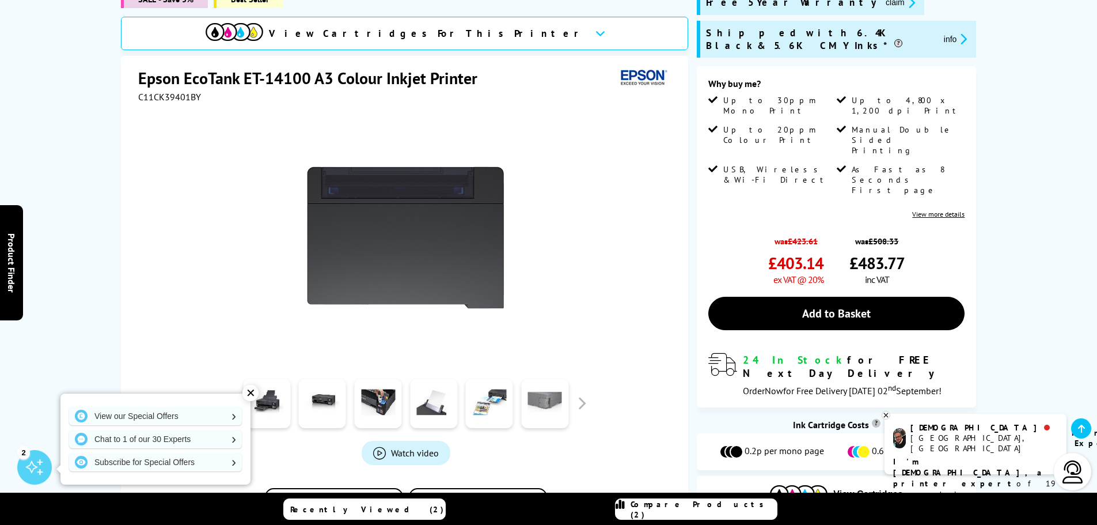
click at [546, 409] on link at bounding box center [544, 403] width 47 height 49
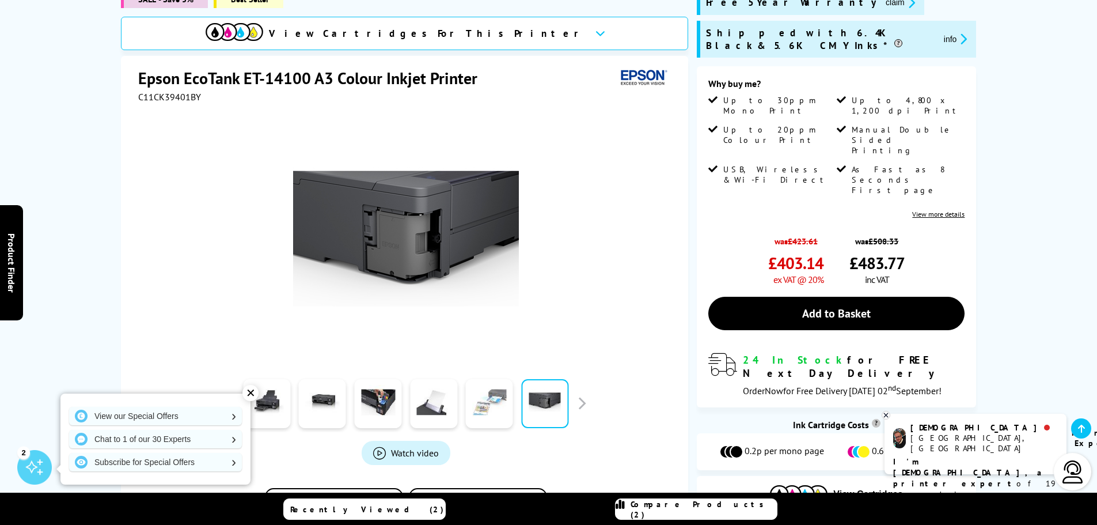
click at [501, 415] on link at bounding box center [489, 403] width 47 height 49
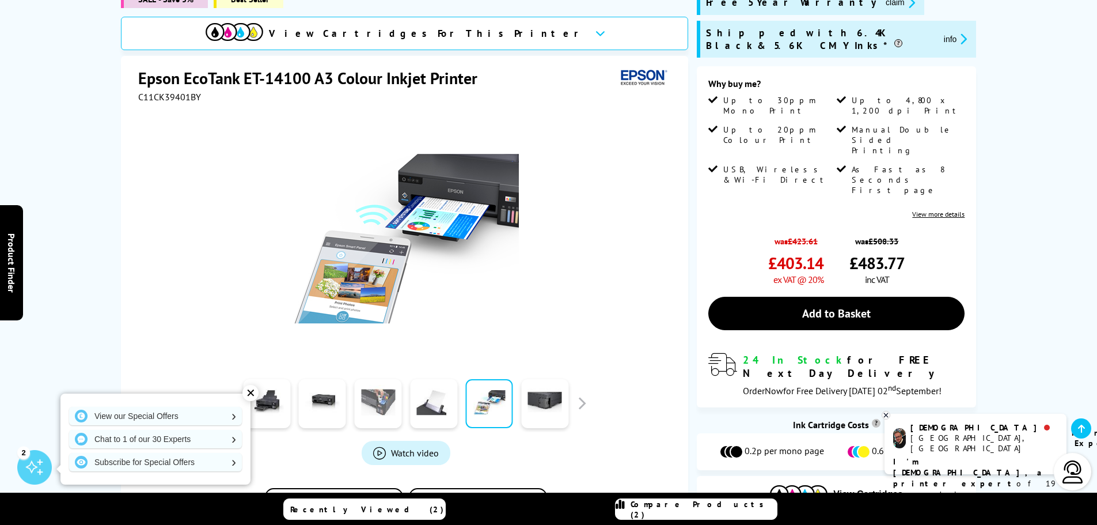
click at [390, 410] on link at bounding box center [377, 403] width 47 height 49
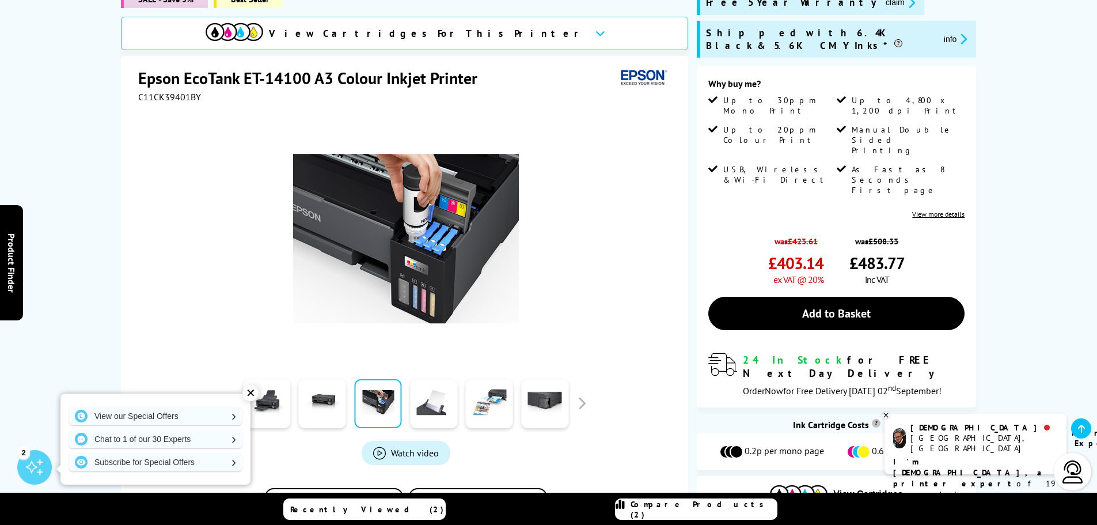
click at [248, 393] on div "✕" at bounding box center [250, 393] width 16 height 16
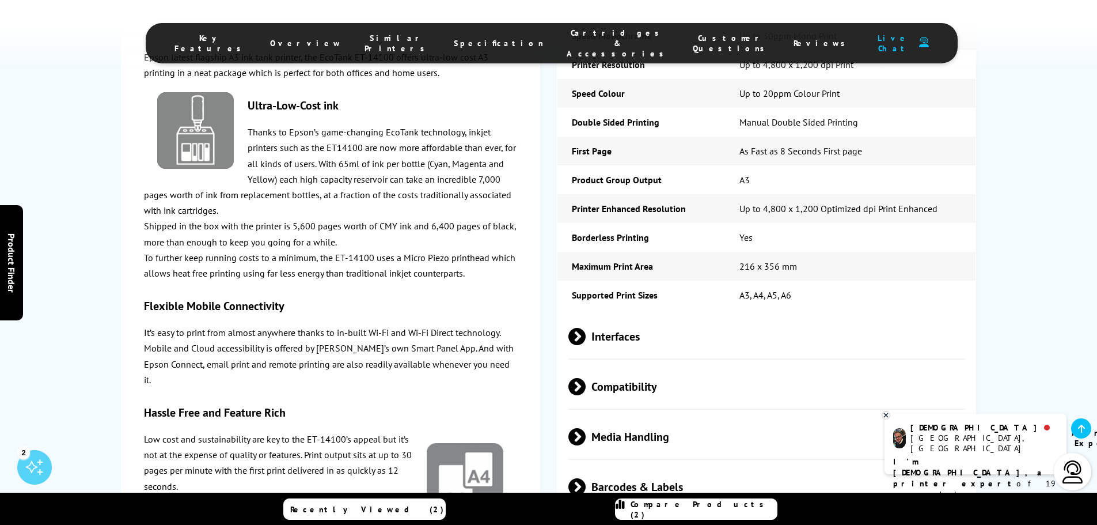
scroll to position [1555, 0]
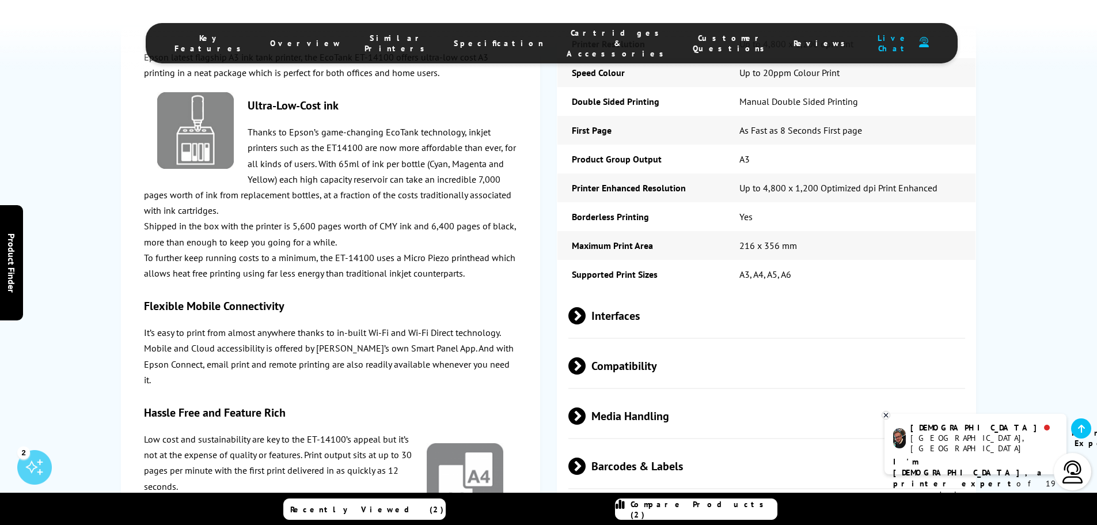
click at [586, 307] on span at bounding box center [586, 315] width 0 height 17
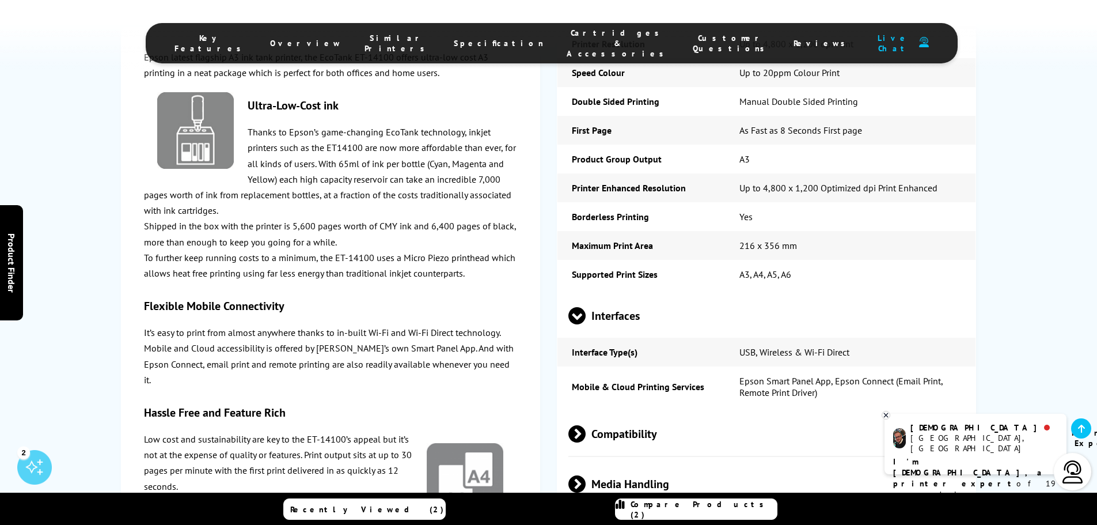
click at [573, 324] on span at bounding box center [576, 324] width 17 height 0
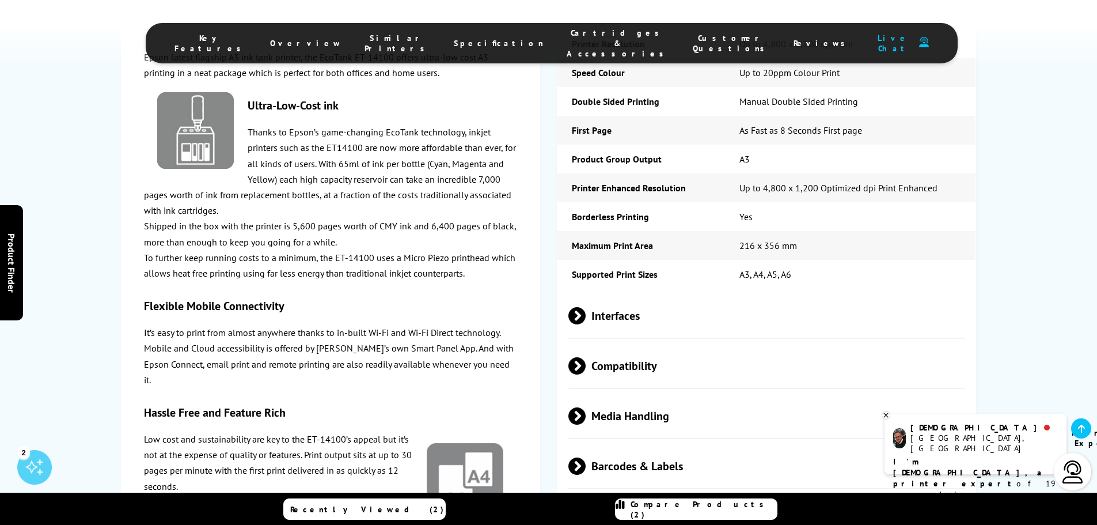
click at [586, 357] on span at bounding box center [586, 365] width 0 height 17
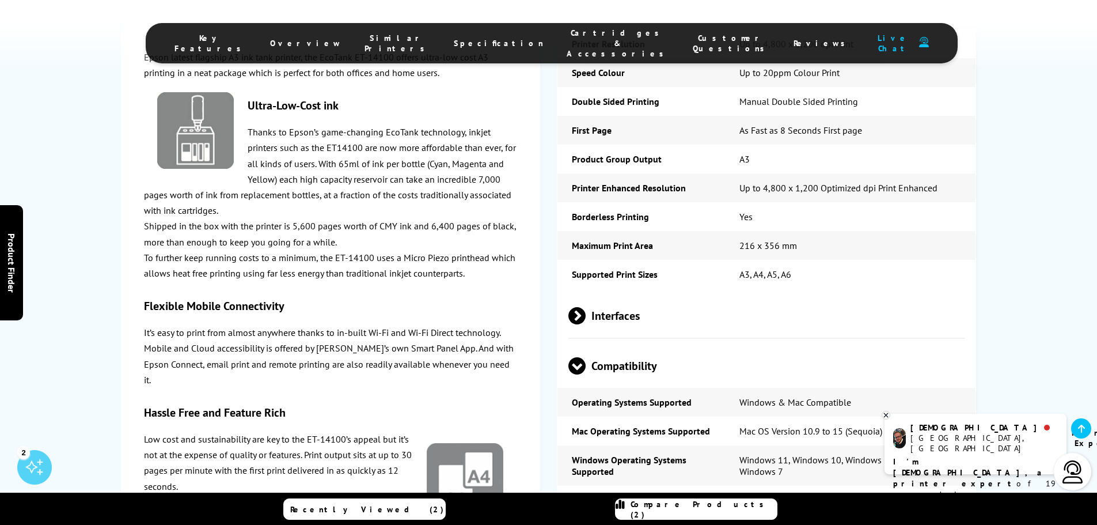
click at [575, 374] on span at bounding box center [576, 374] width 17 height 0
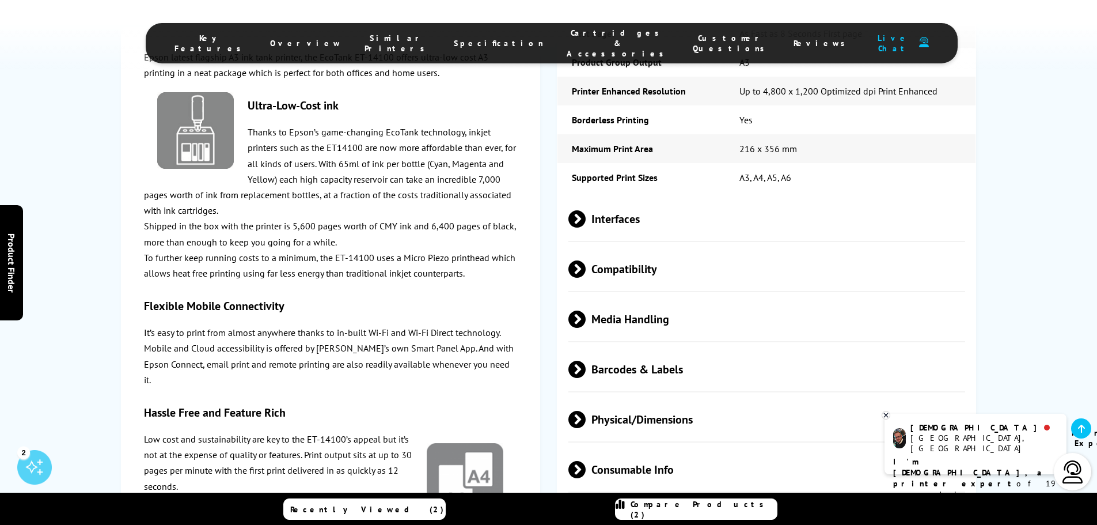
scroll to position [1670, 0]
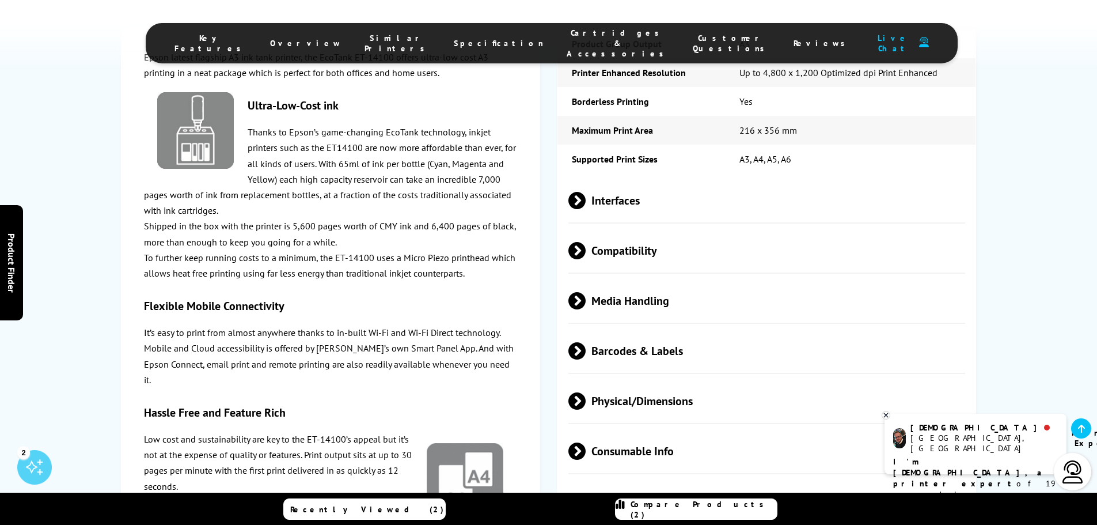
click at [586, 342] on span at bounding box center [586, 350] width 0 height 17
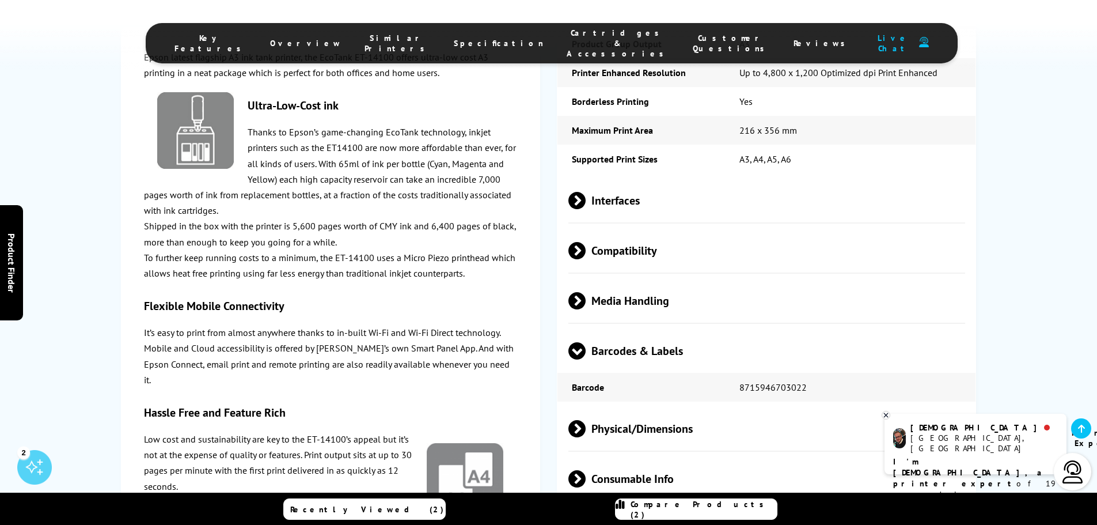
click at [575, 359] on span at bounding box center [576, 359] width 17 height 0
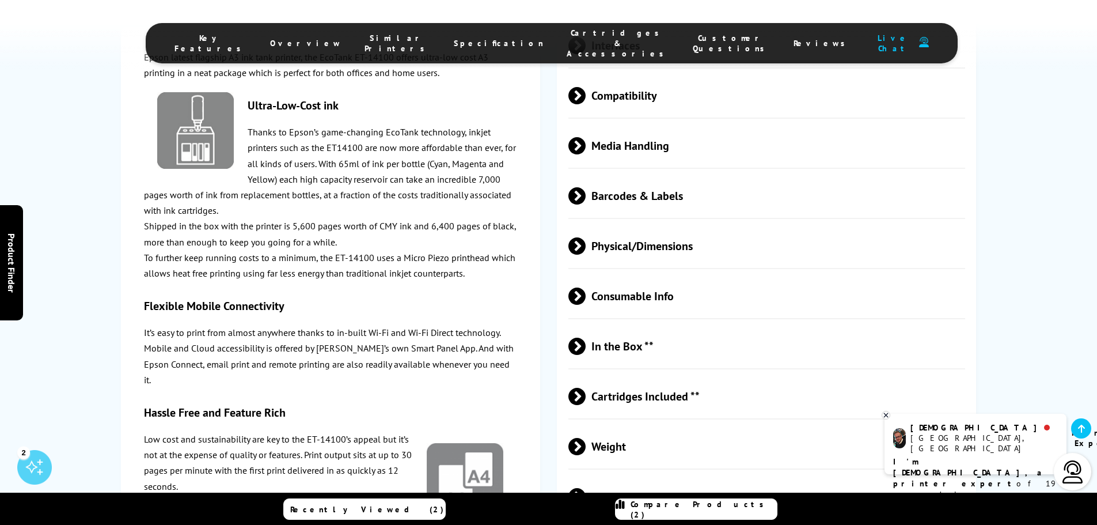
scroll to position [1842, 0]
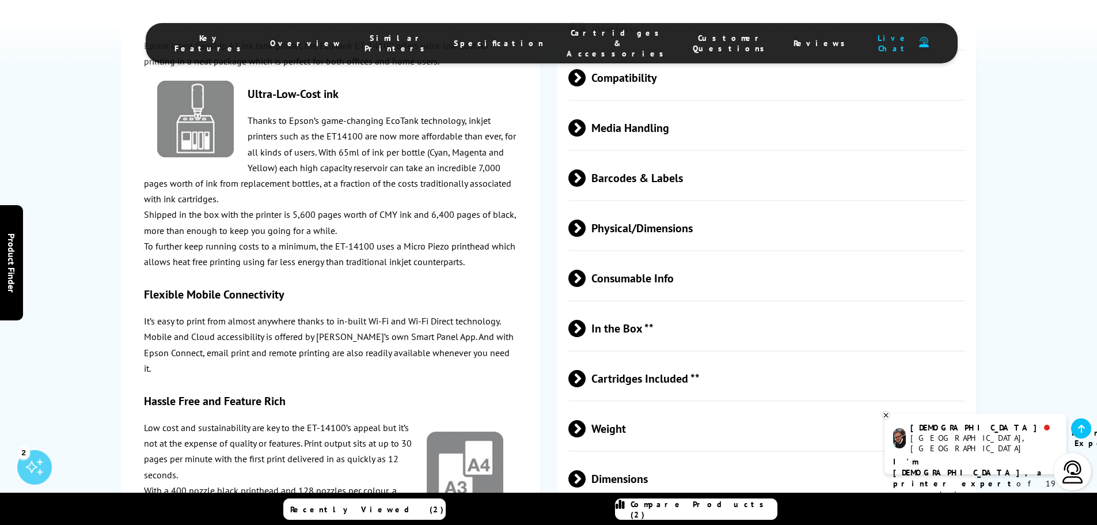
click at [586, 370] on span at bounding box center [586, 378] width 0 height 17
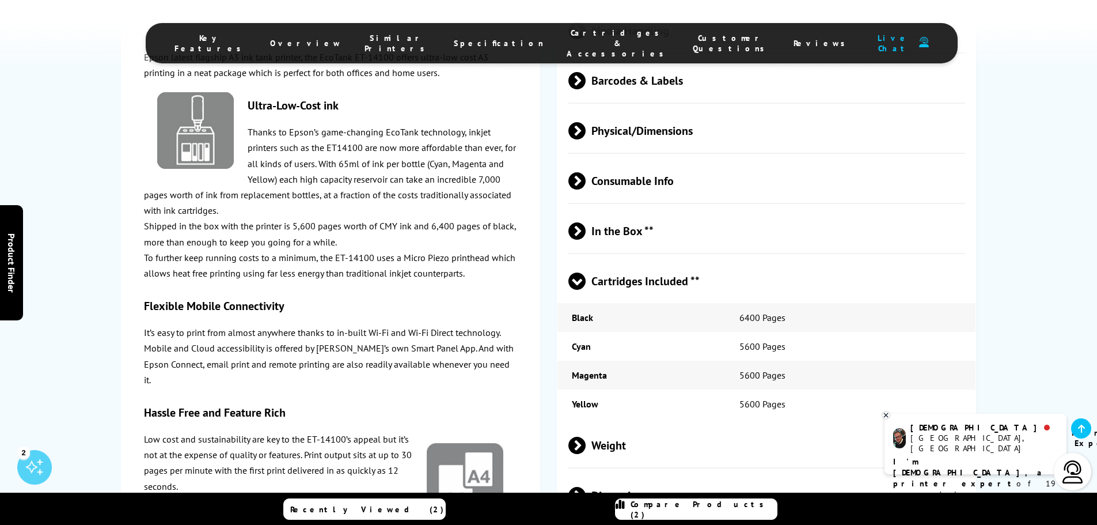
scroll to position [1958, 0]
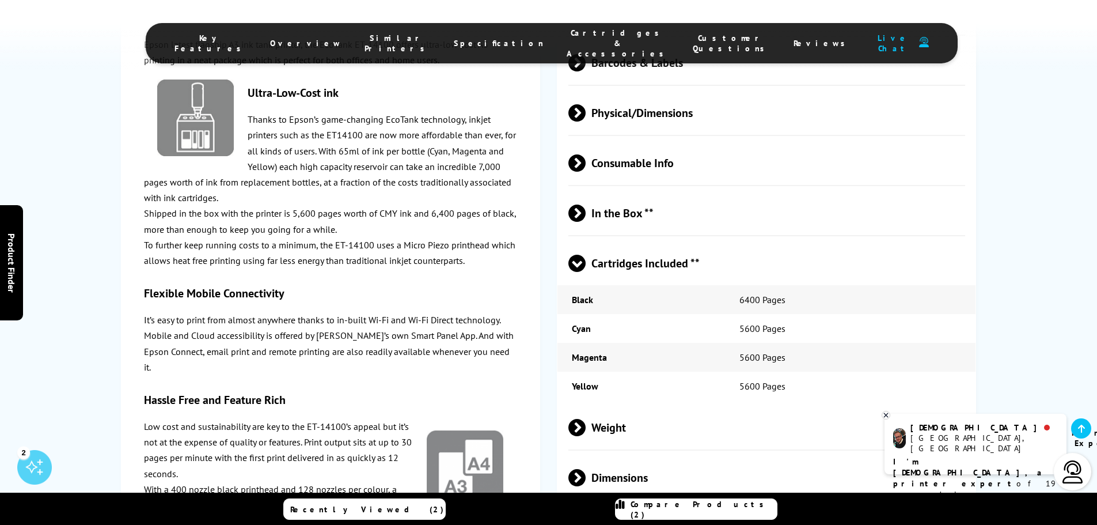
click at [577, 272] on span at bounding box center [576, 272] width 17 height 0
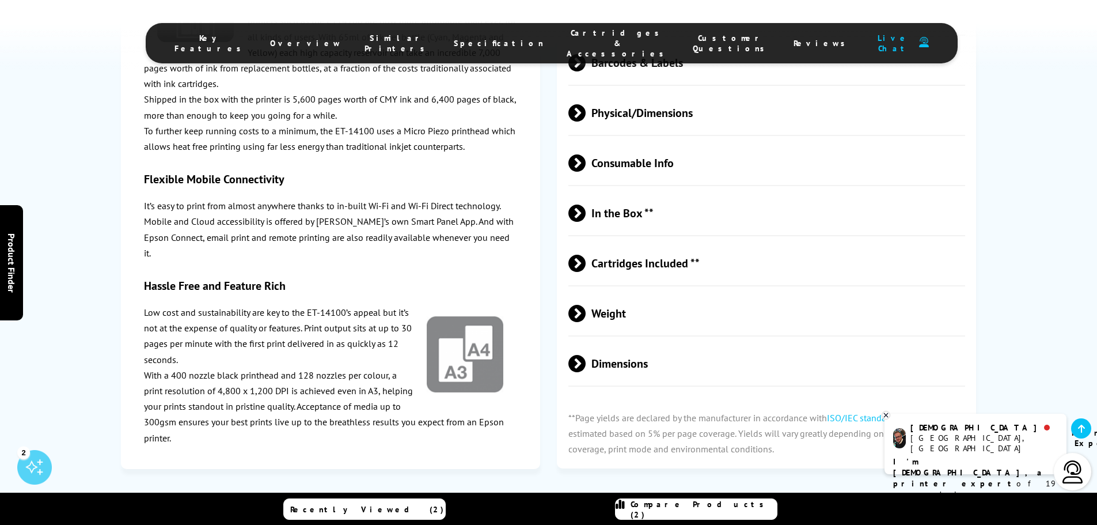
click at [586, 355] on span at bounding box center [586, 363] width 0 height 17
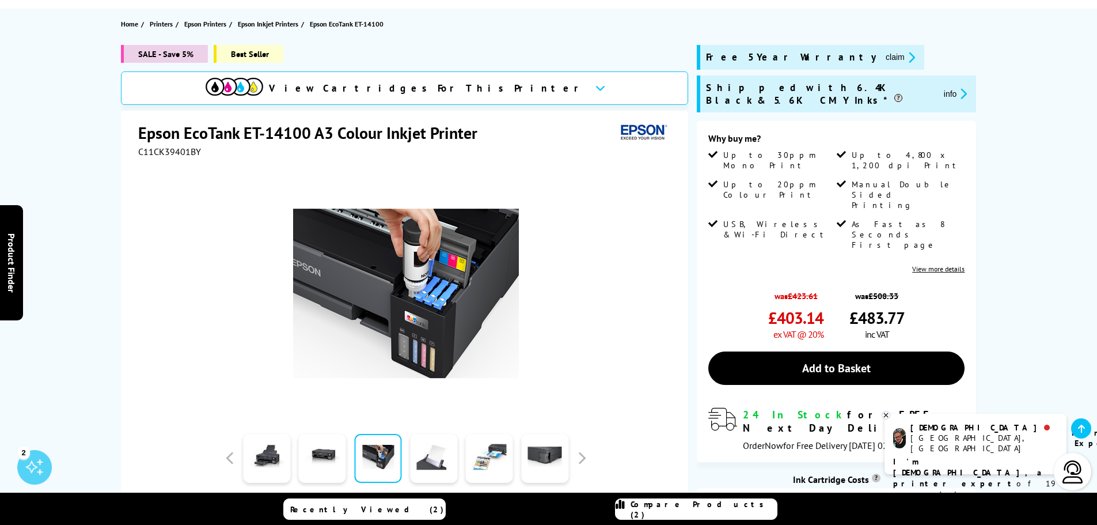
scroll to position [173, 0]
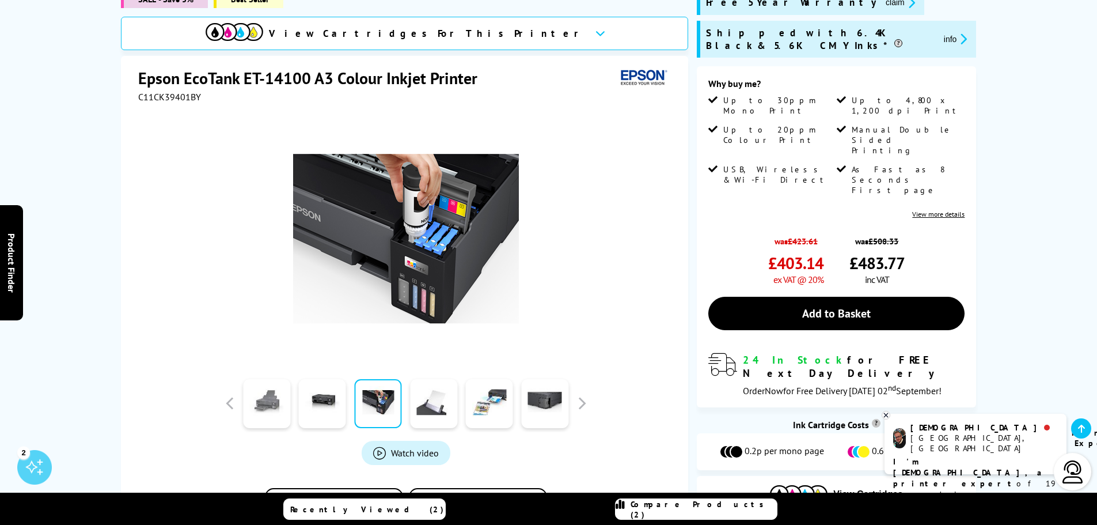
click at [257, 408] on link at bounding box center [266, 403] width 47 height 49
